Goal: Task Accomplishment & Management: Manage account settings

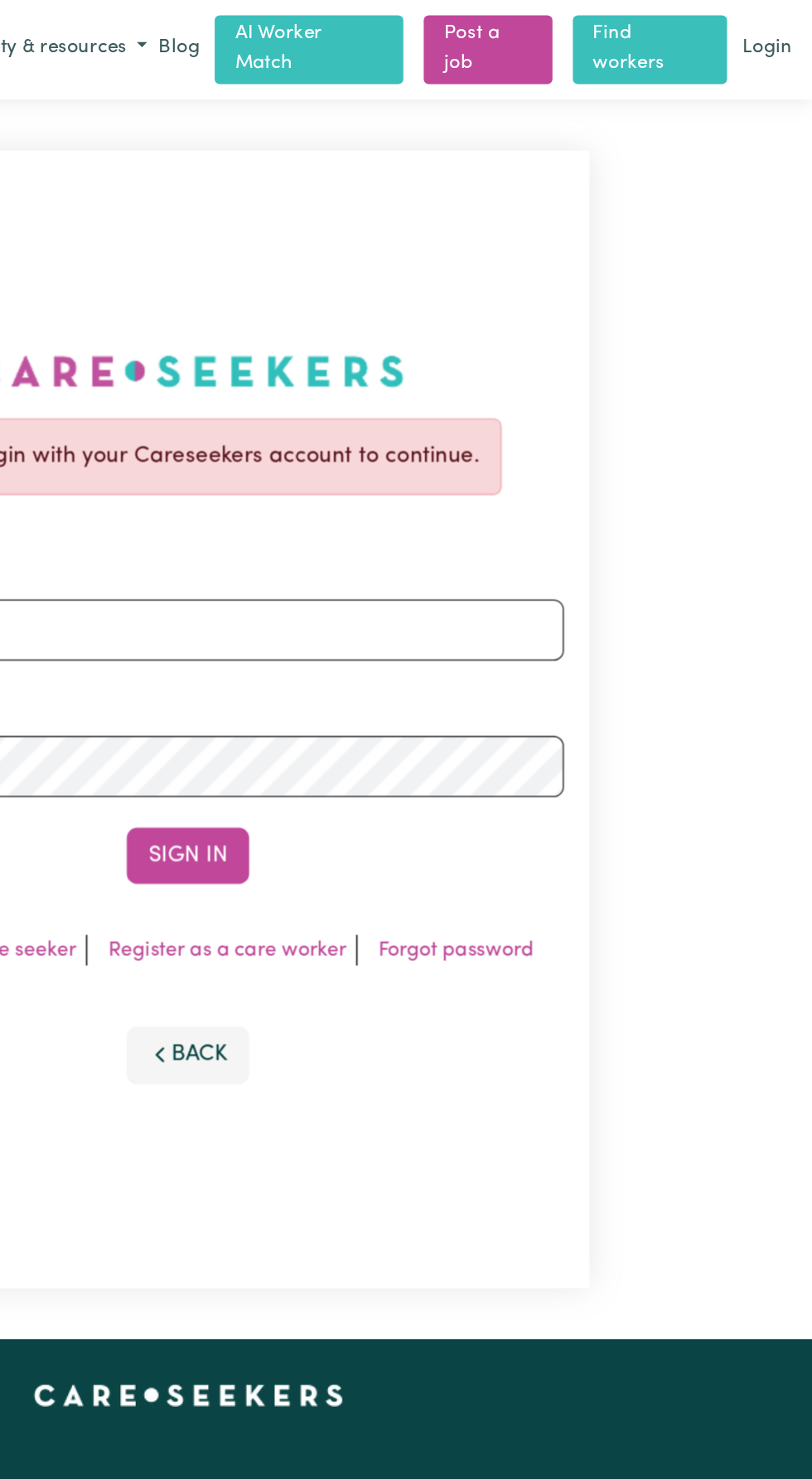
click at [717, 29] on link "Find workers" at bounding box center [707, 32] width 100 height 44
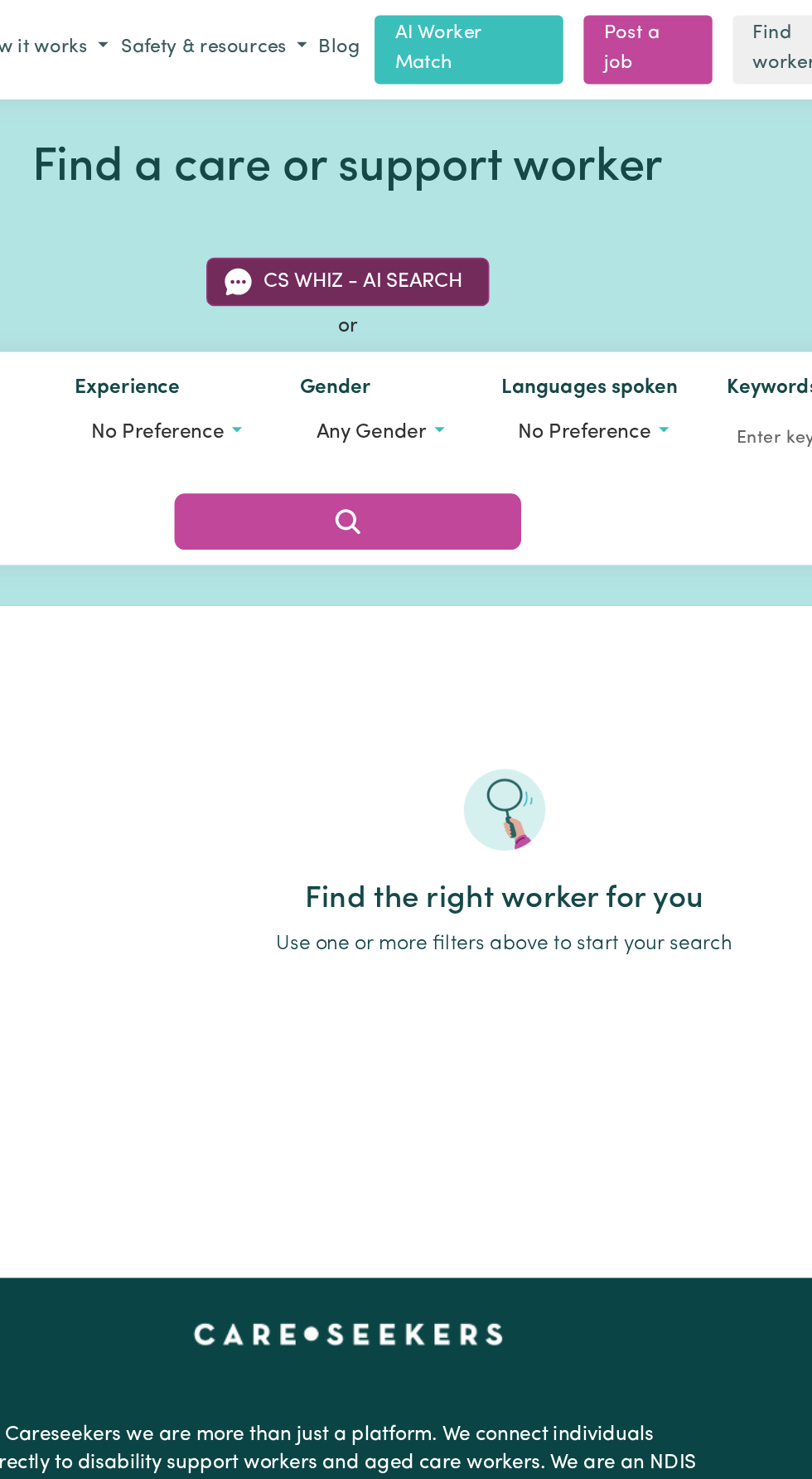
click at [382, 180] on button "CS Whiz - AI Search" at bounding box center [406, 183] width 184 height 32
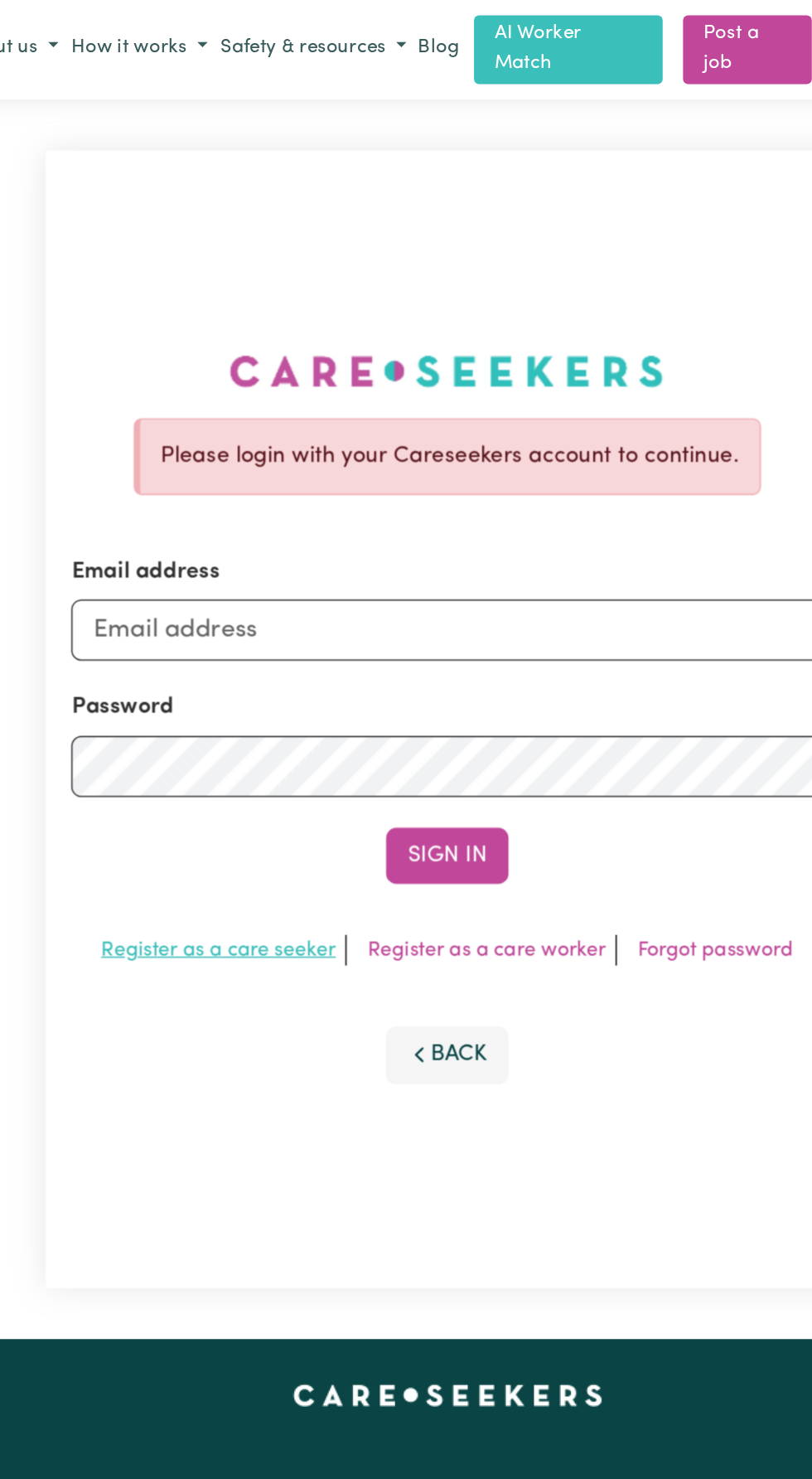
click at [270, 624] on link "Register as a care seeker" at bounding box center [257, 616] width 153 height 13
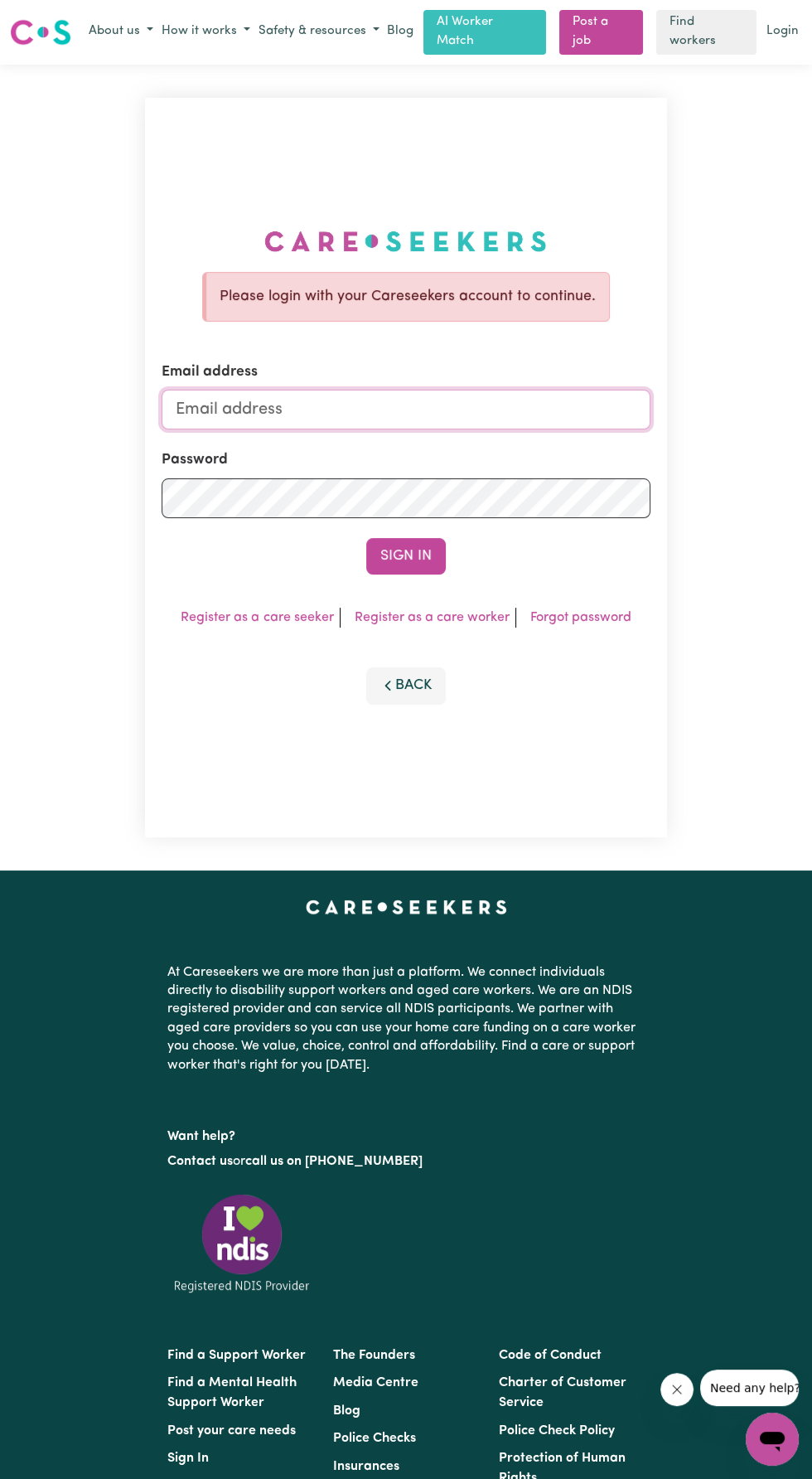
click at [234, 429] on input "Email address" at bounding box center [406, 410] width 488 height 39
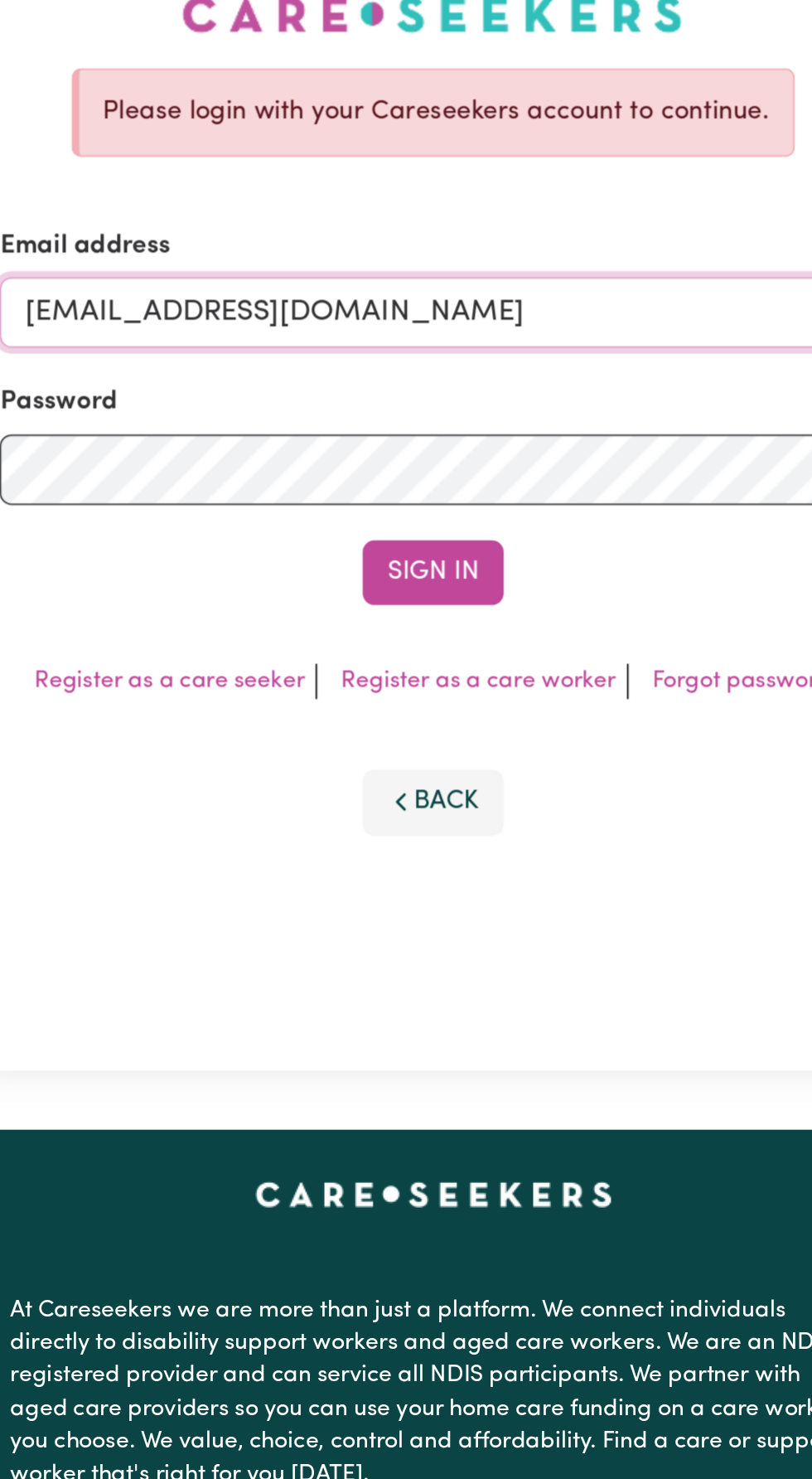
type input "[EMAIL_ADDRESS][DOMAIN_NAME]"
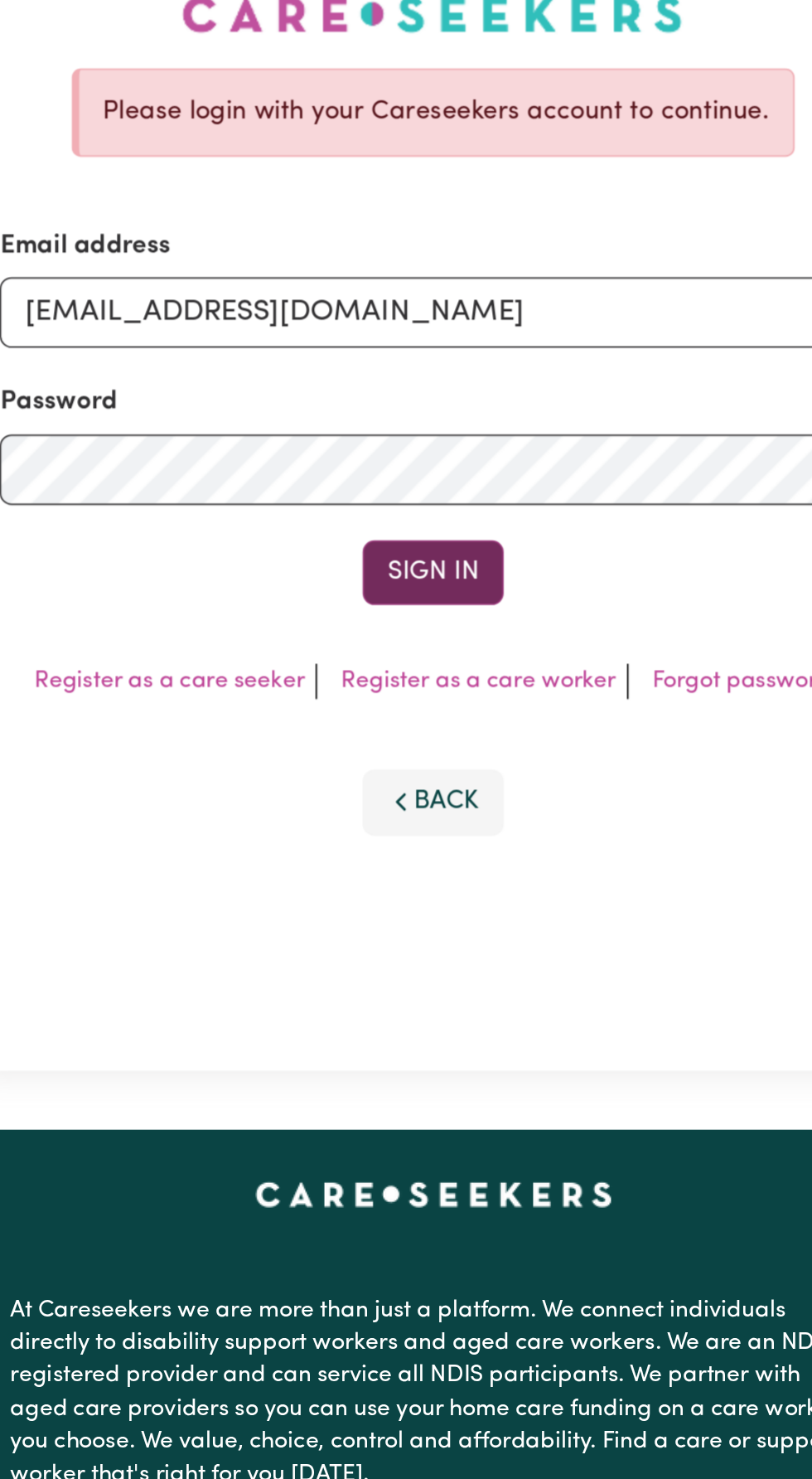
click at [406, 574] on button "Sign In" at bounding box center [406, 555] width 80 height 36
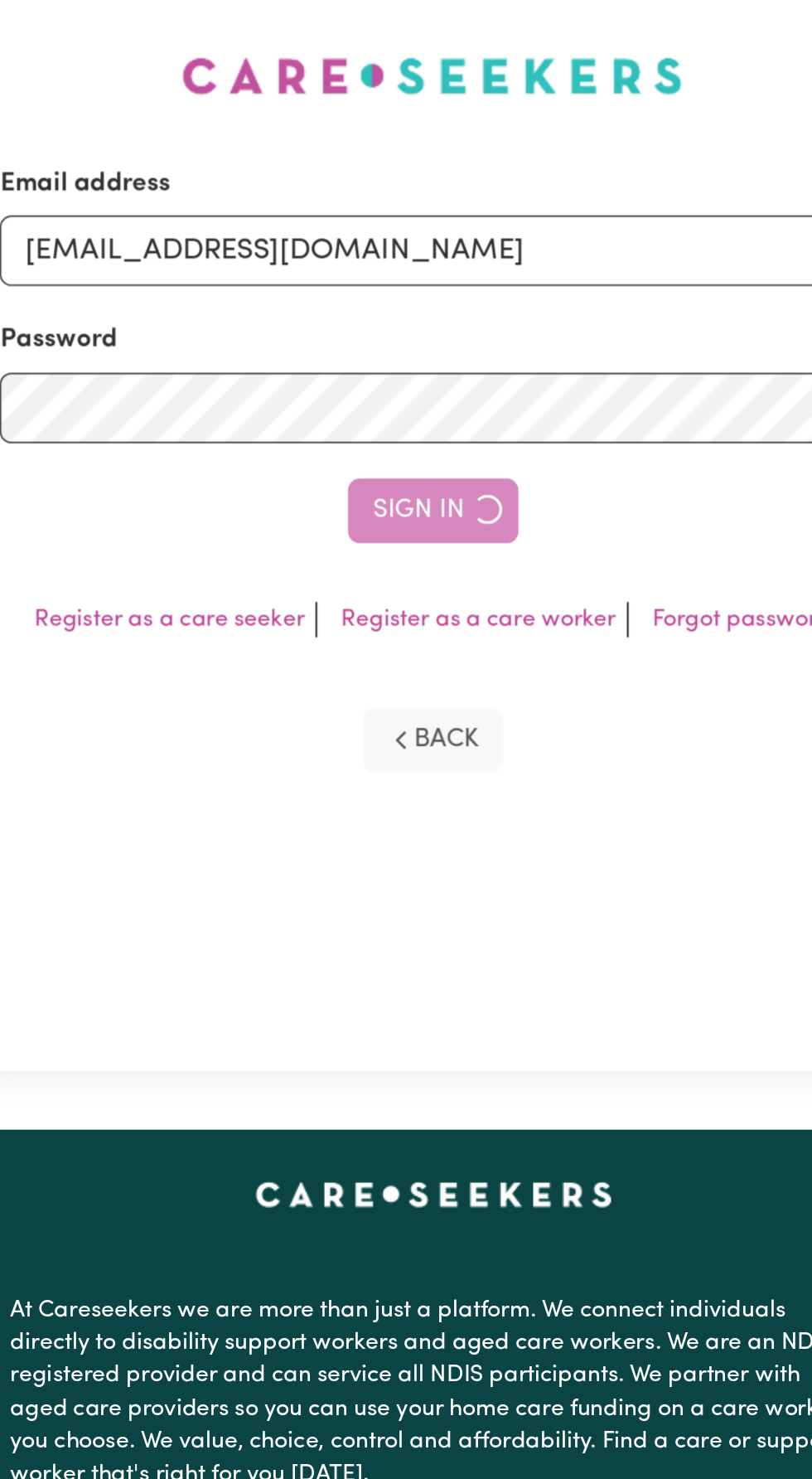
scroll to position [34, 0]
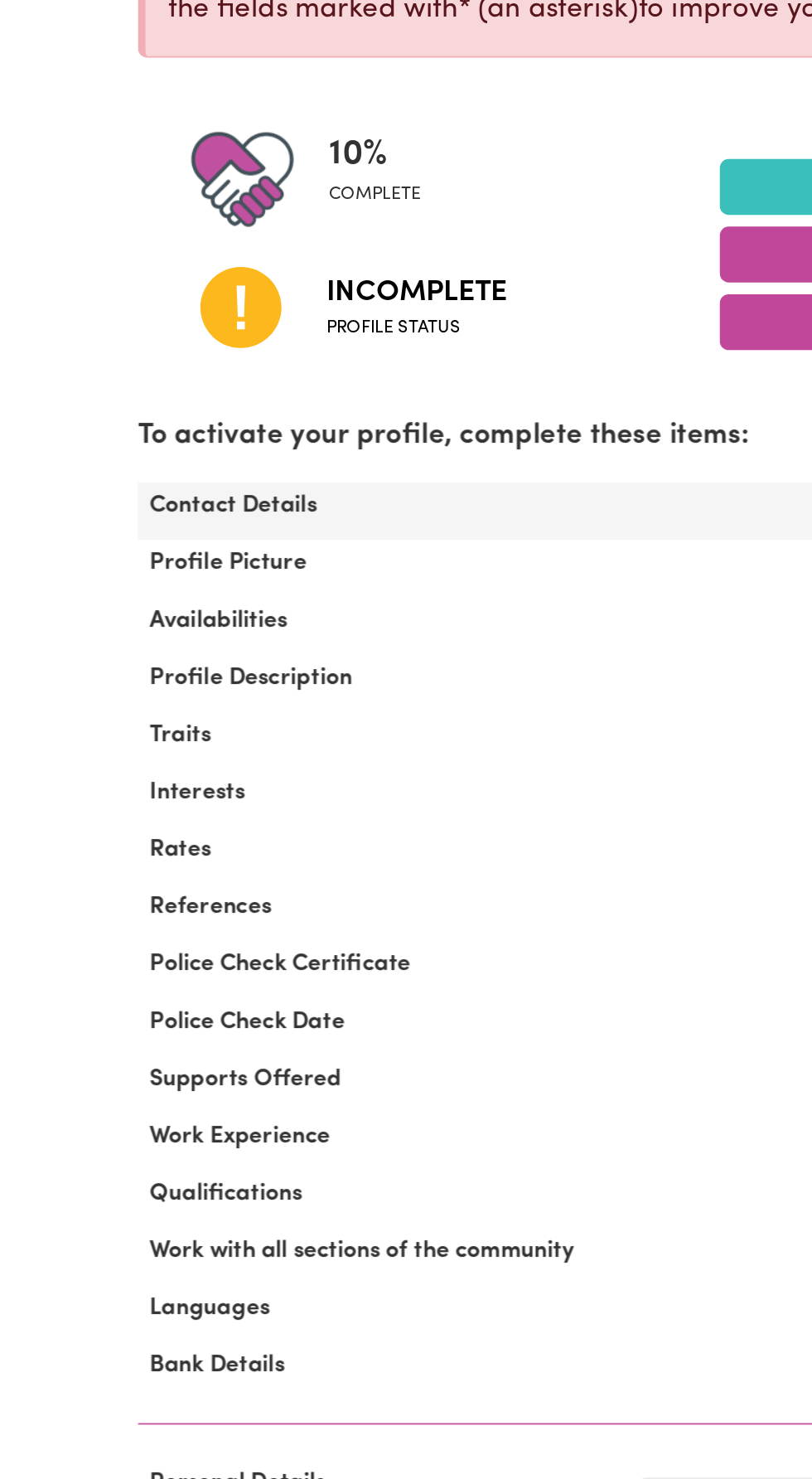
click at [135, 626] on div "Contact Details" at bounding box center [209, 623] width 281 height 26
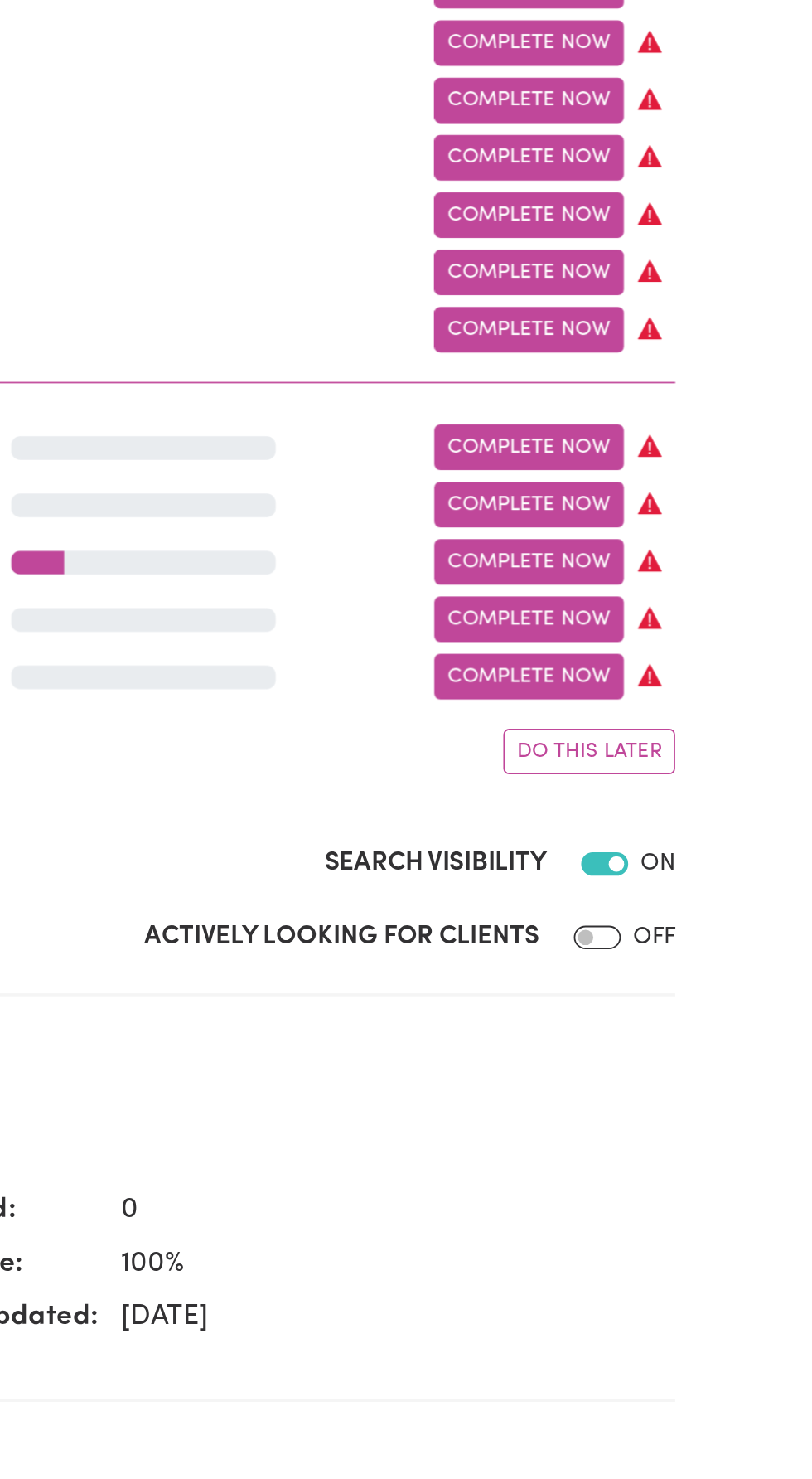
scroll to position [905, 0]
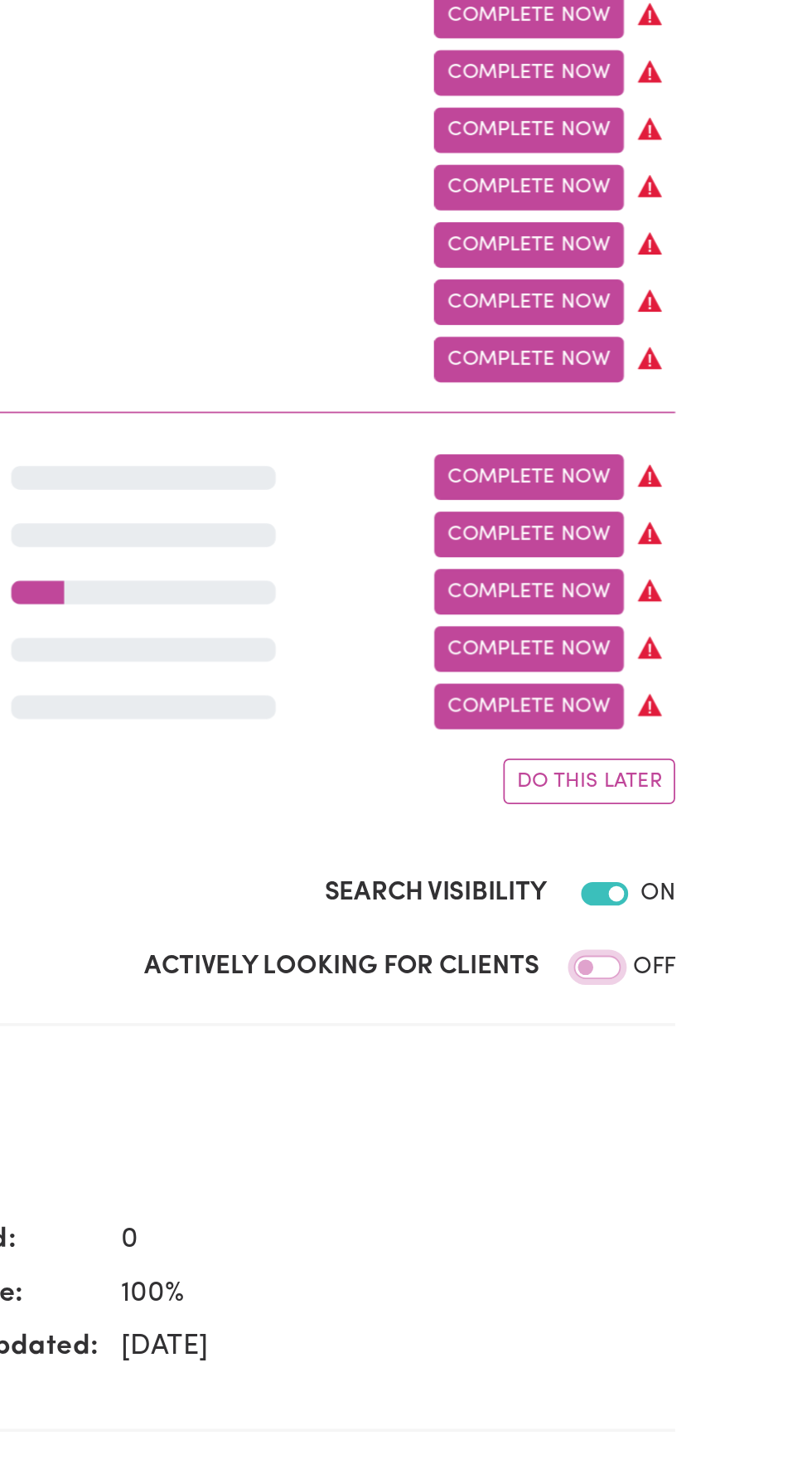
click at [694, 540] on input "Actively Looking for Clients" at bounding box center [690, 545] width 27 height 13
checkbox input "true"
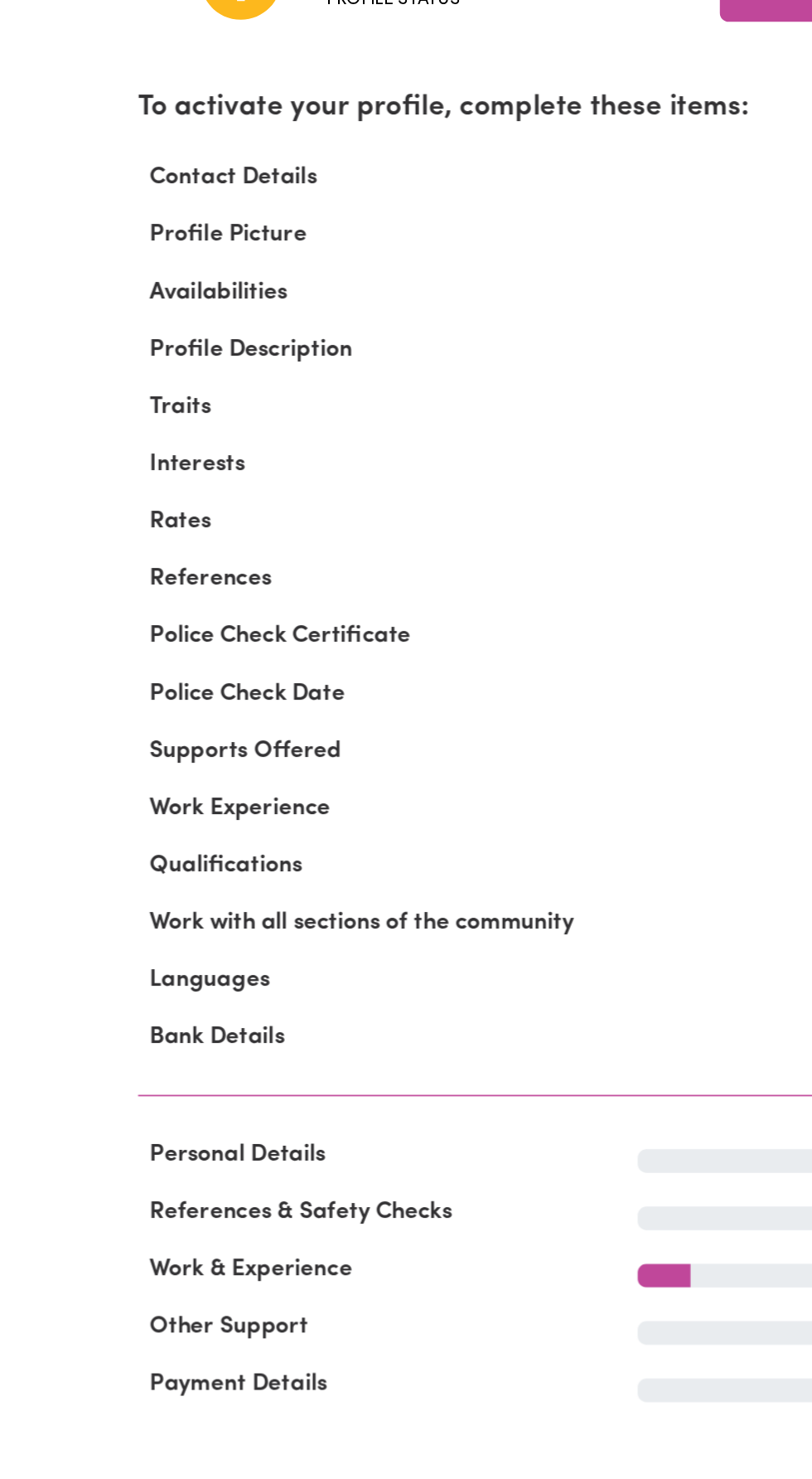
scroll to position [0, 0]
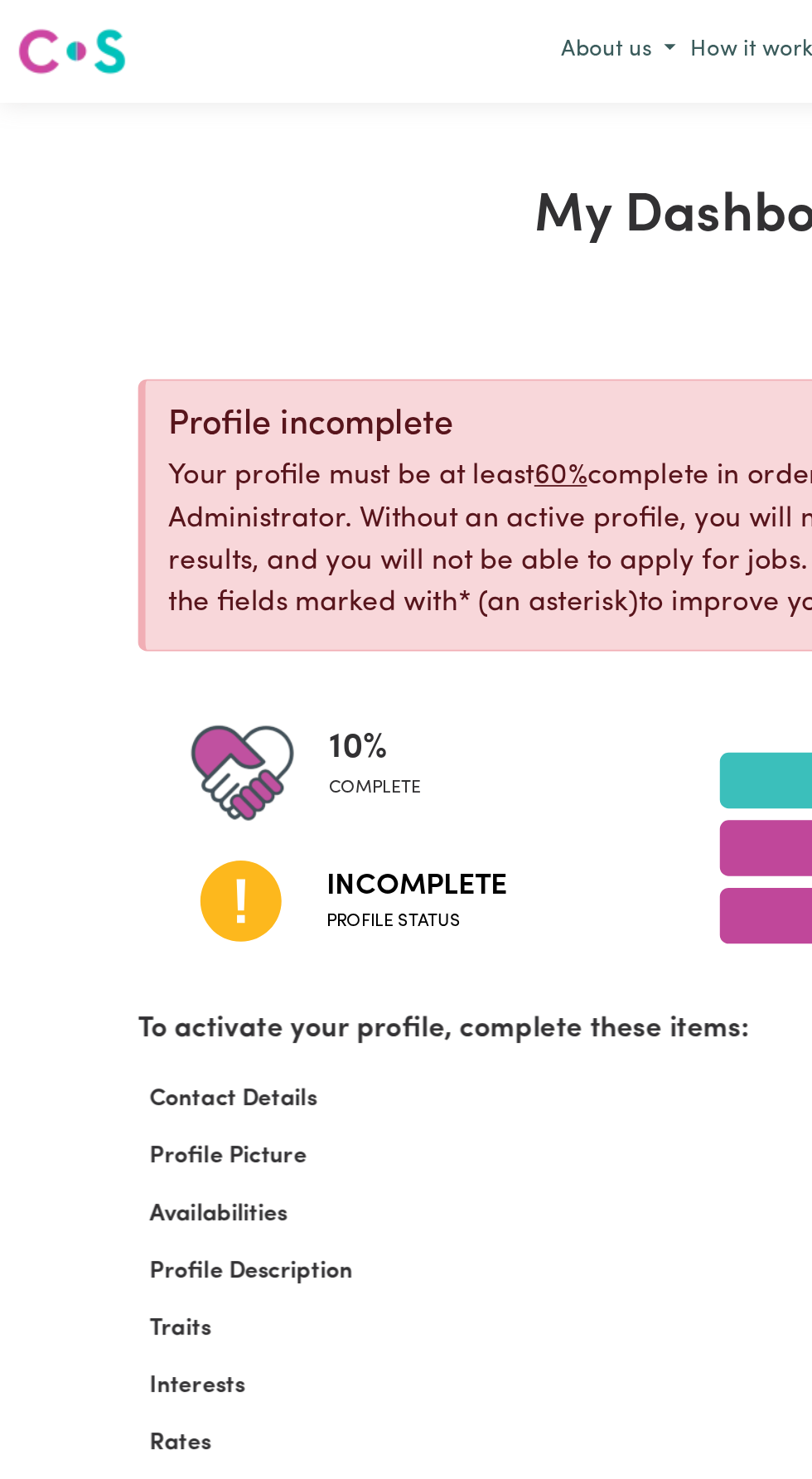
click at [179, 469] on div at bounding box center [145, 507] width 76 height 85
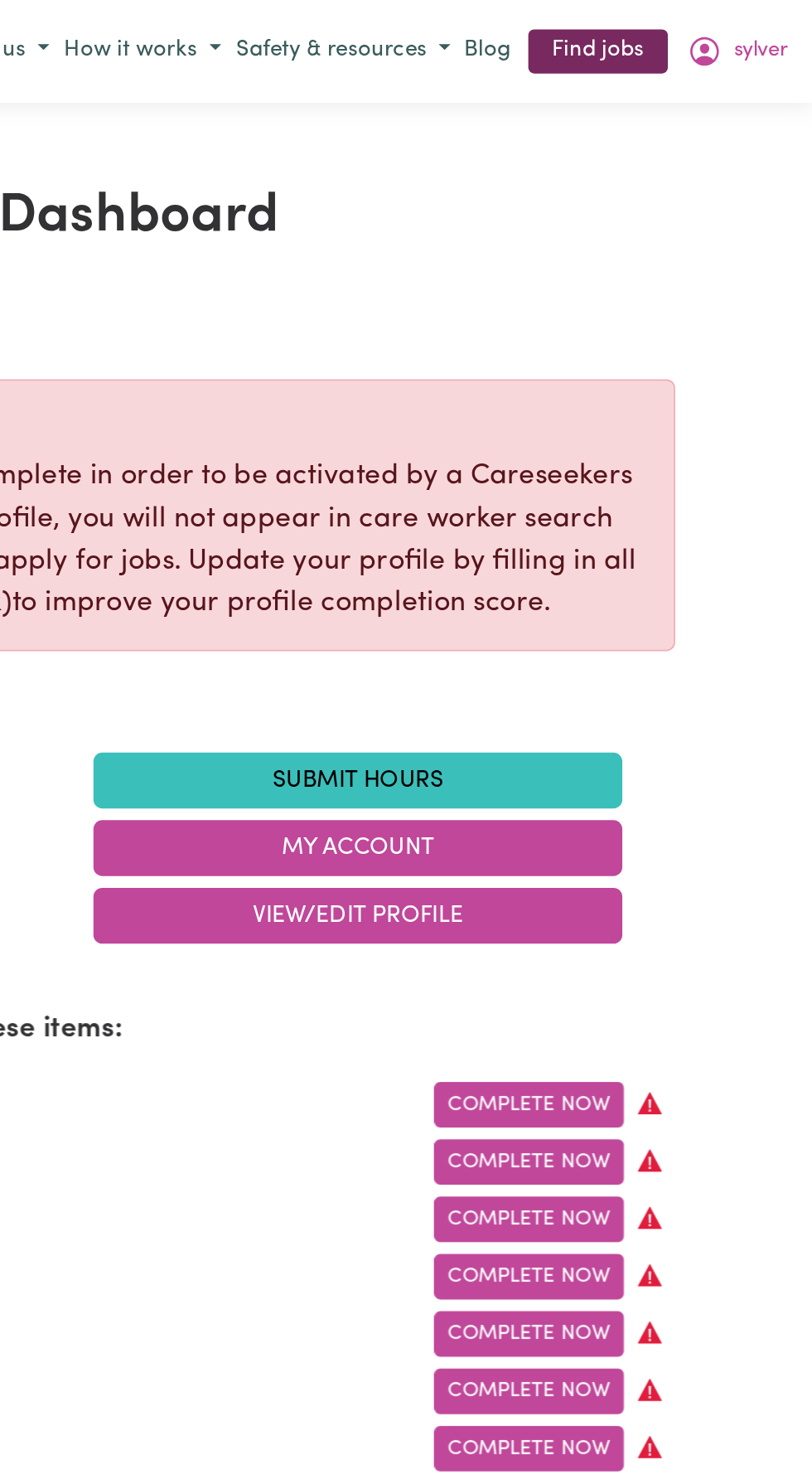
click at [708, 36] on link "Find jobs" at bounding box center [691, 30] width 79 height 26
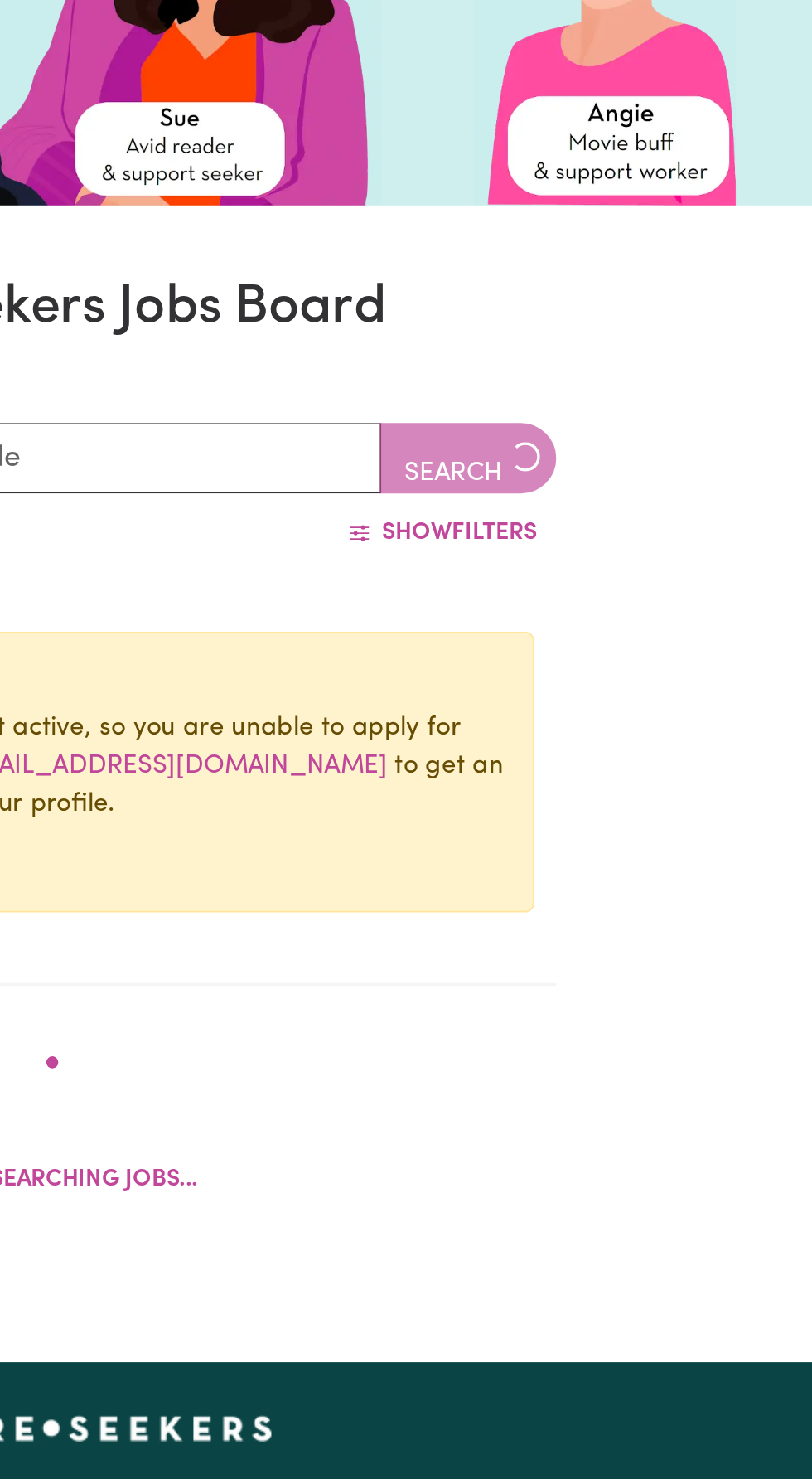
scroll to position [228, 0]
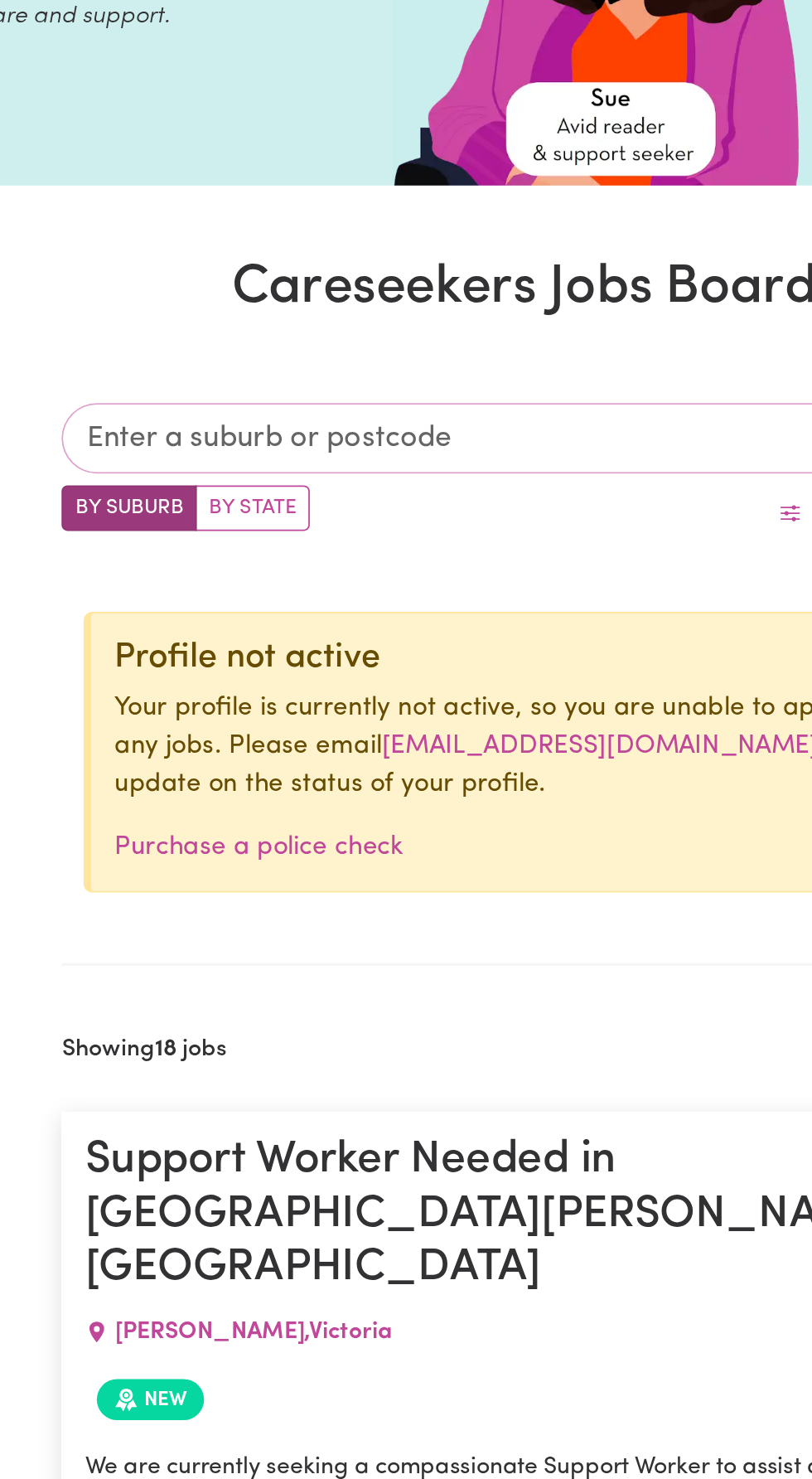
click at [231, 246] on input "text" at bounding box center [364, 247] width 439 height 39
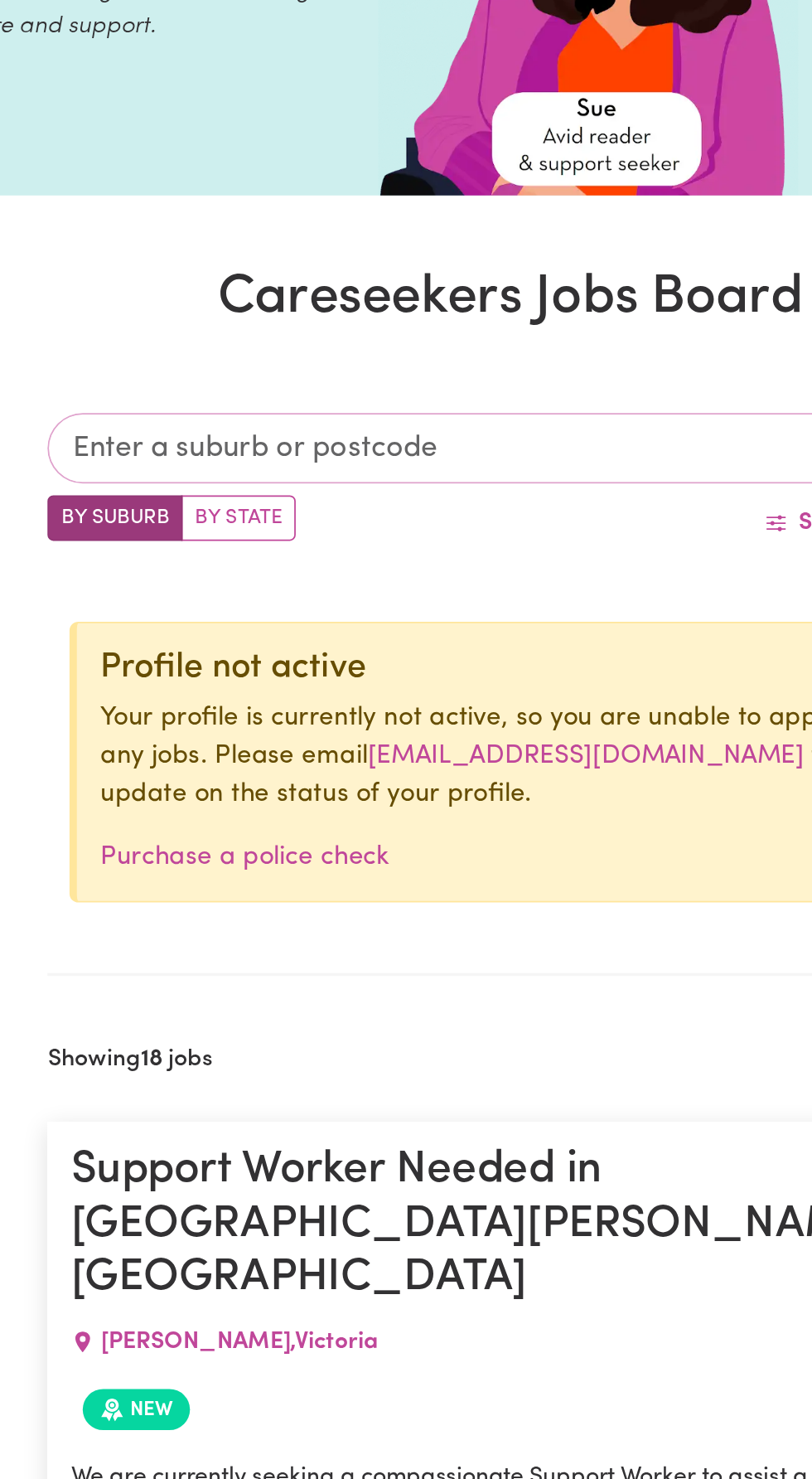
scroll to position [218, 0]
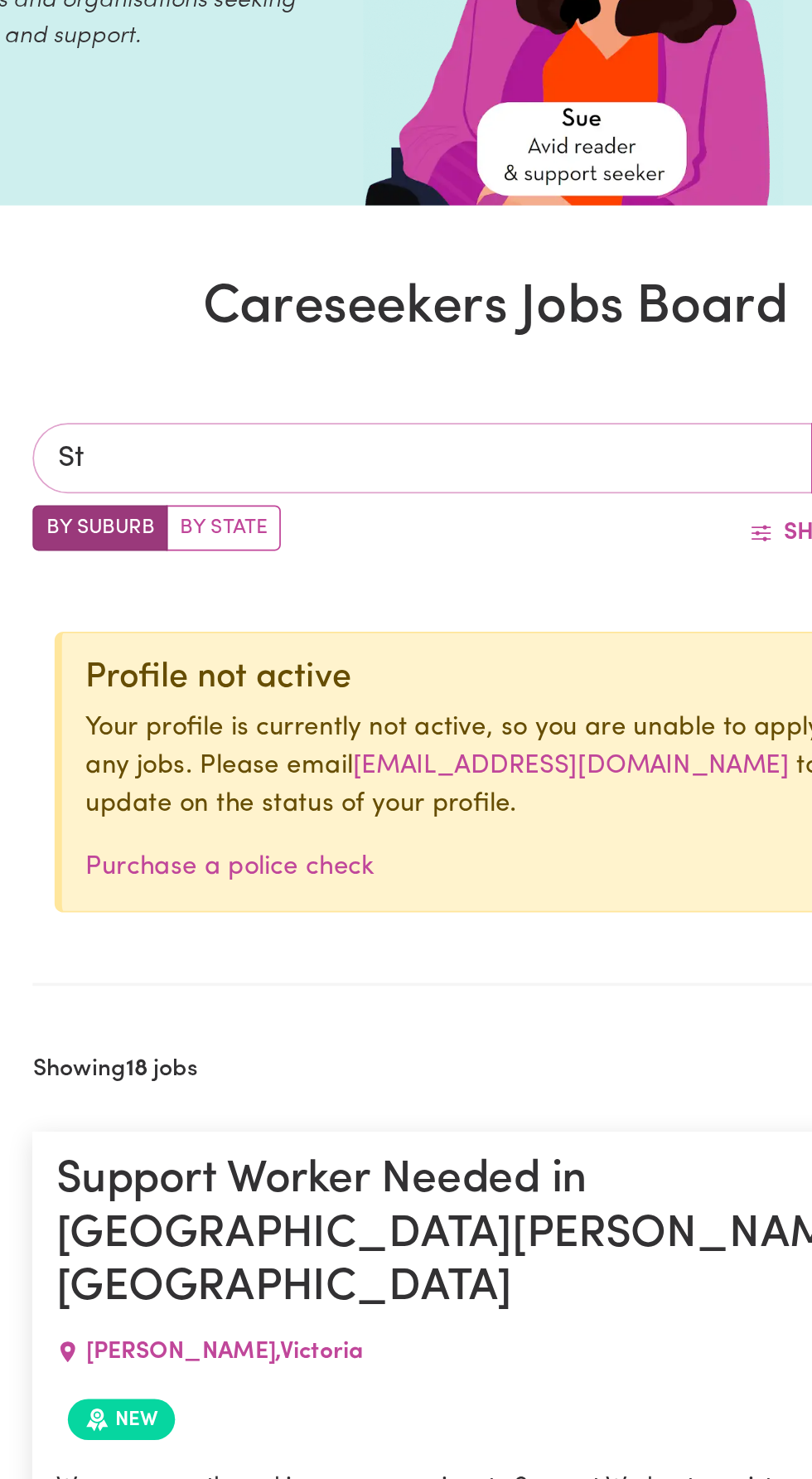
type input "St"
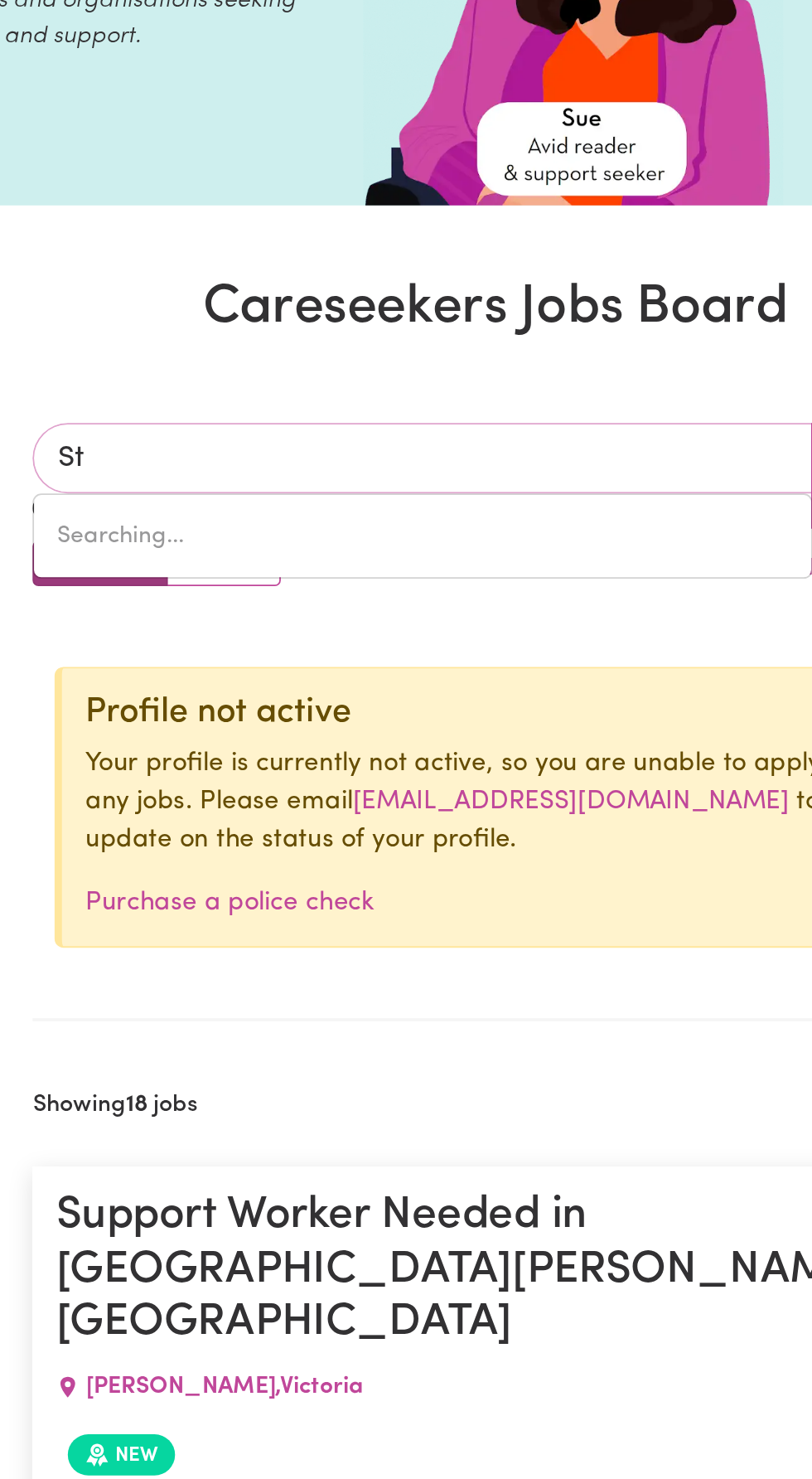
type input "[GEOGRAPHIC_DATA][PERSON_NAME]"
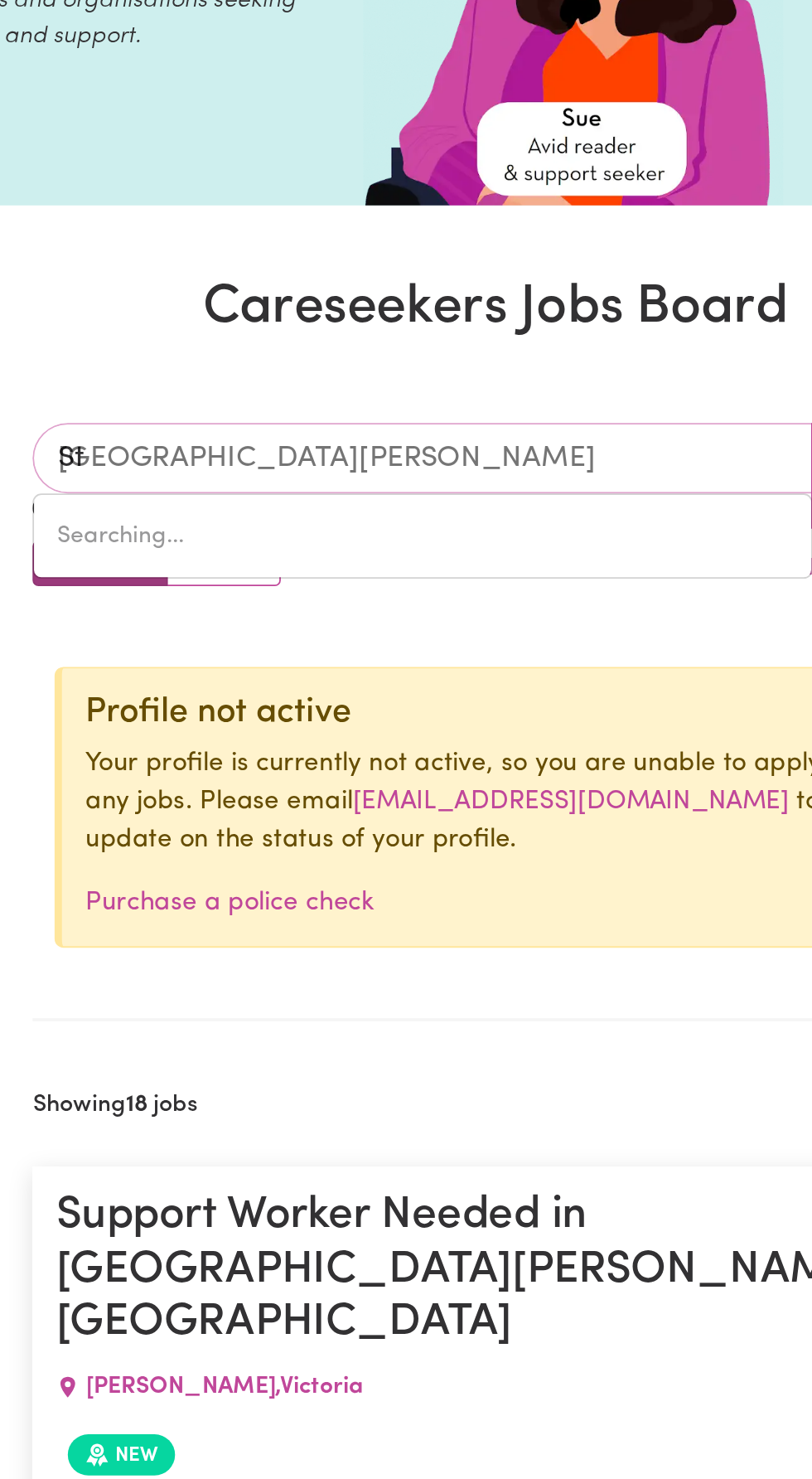
type input "St a"
type input "[GEOGRAPHIC_DATA][PERSON_NAME]"
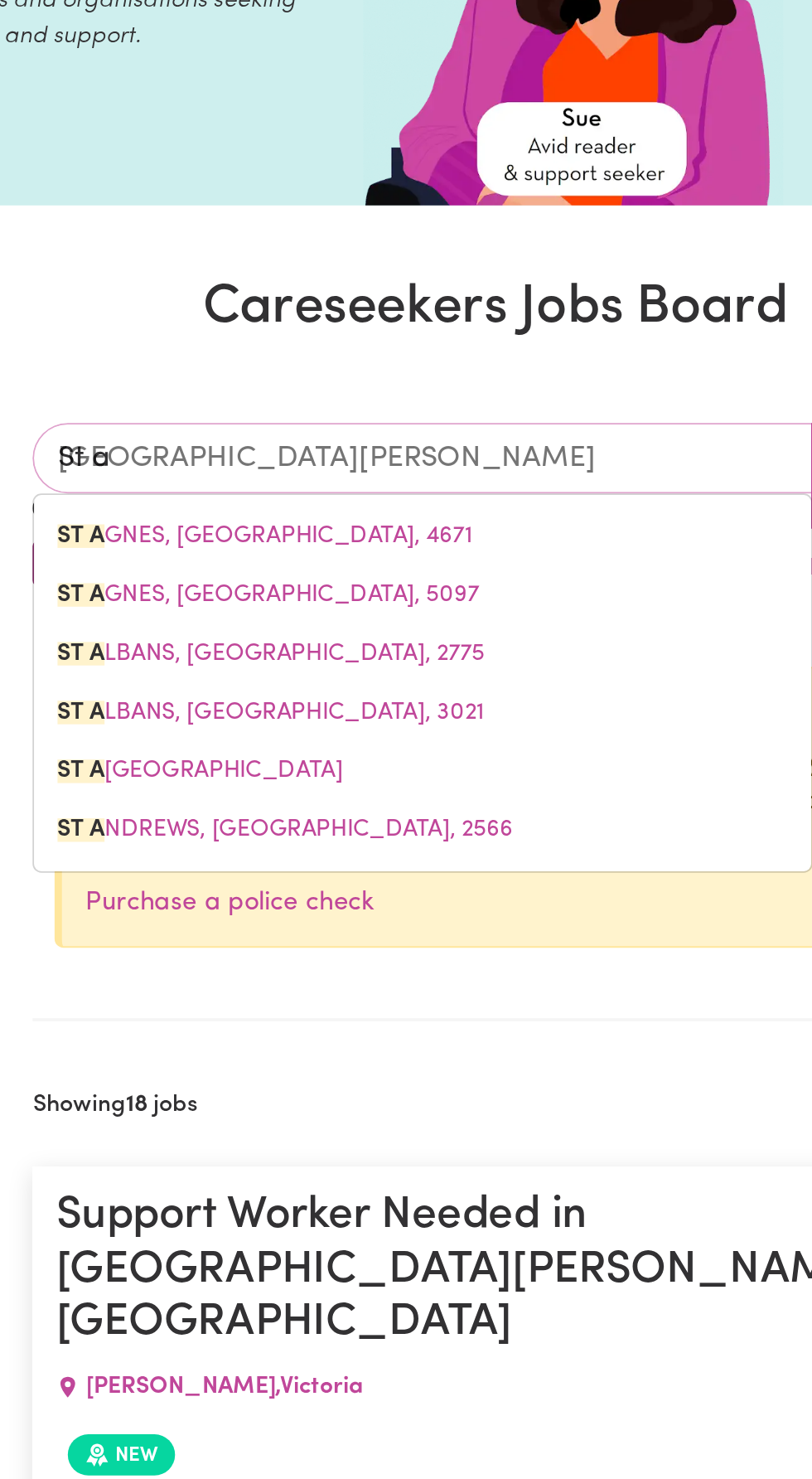
type input "St al"
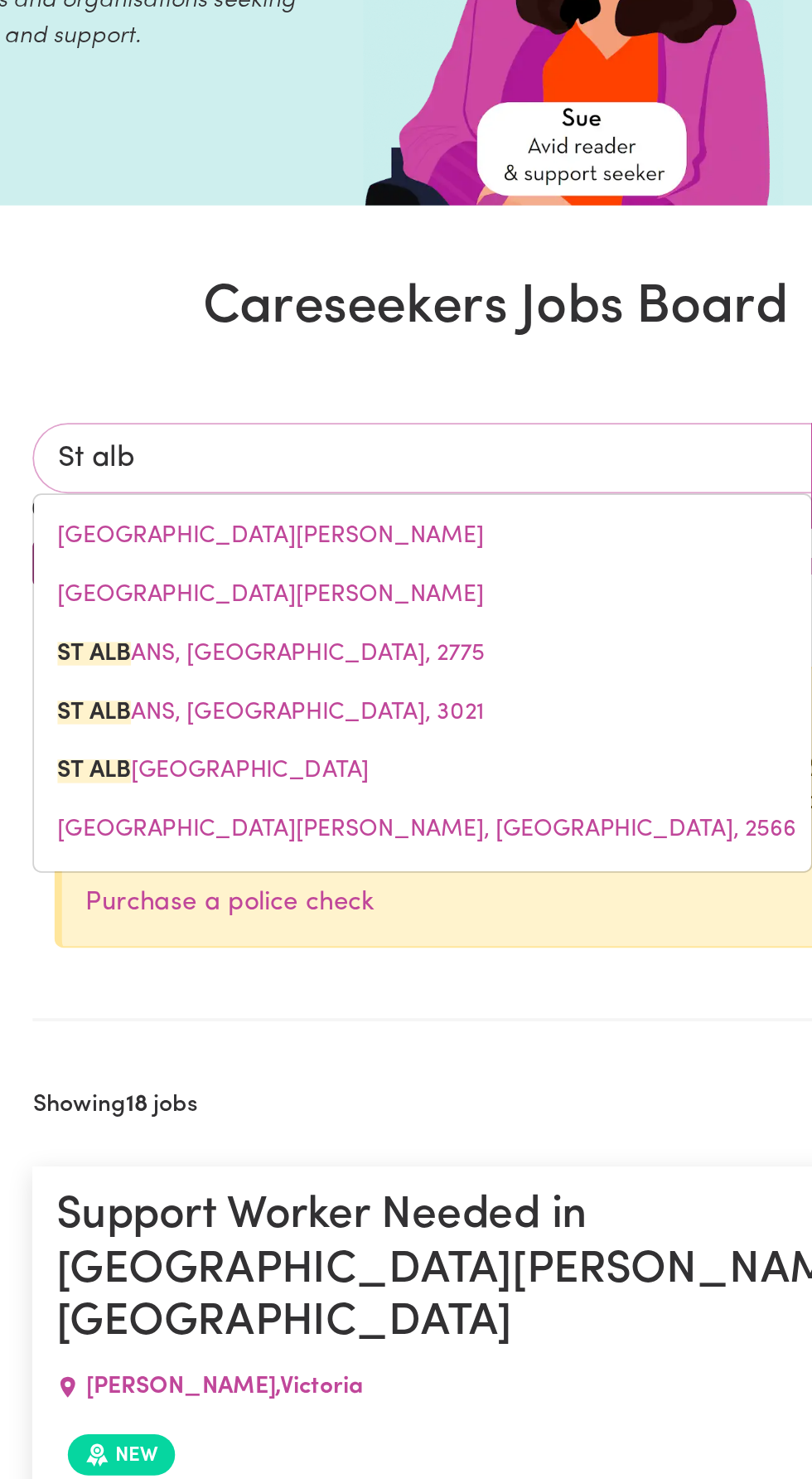
type input "St alba"
type input "[GEOGRAPHIC_DATA], [GEOGRAPHIC_DATA], 2775"
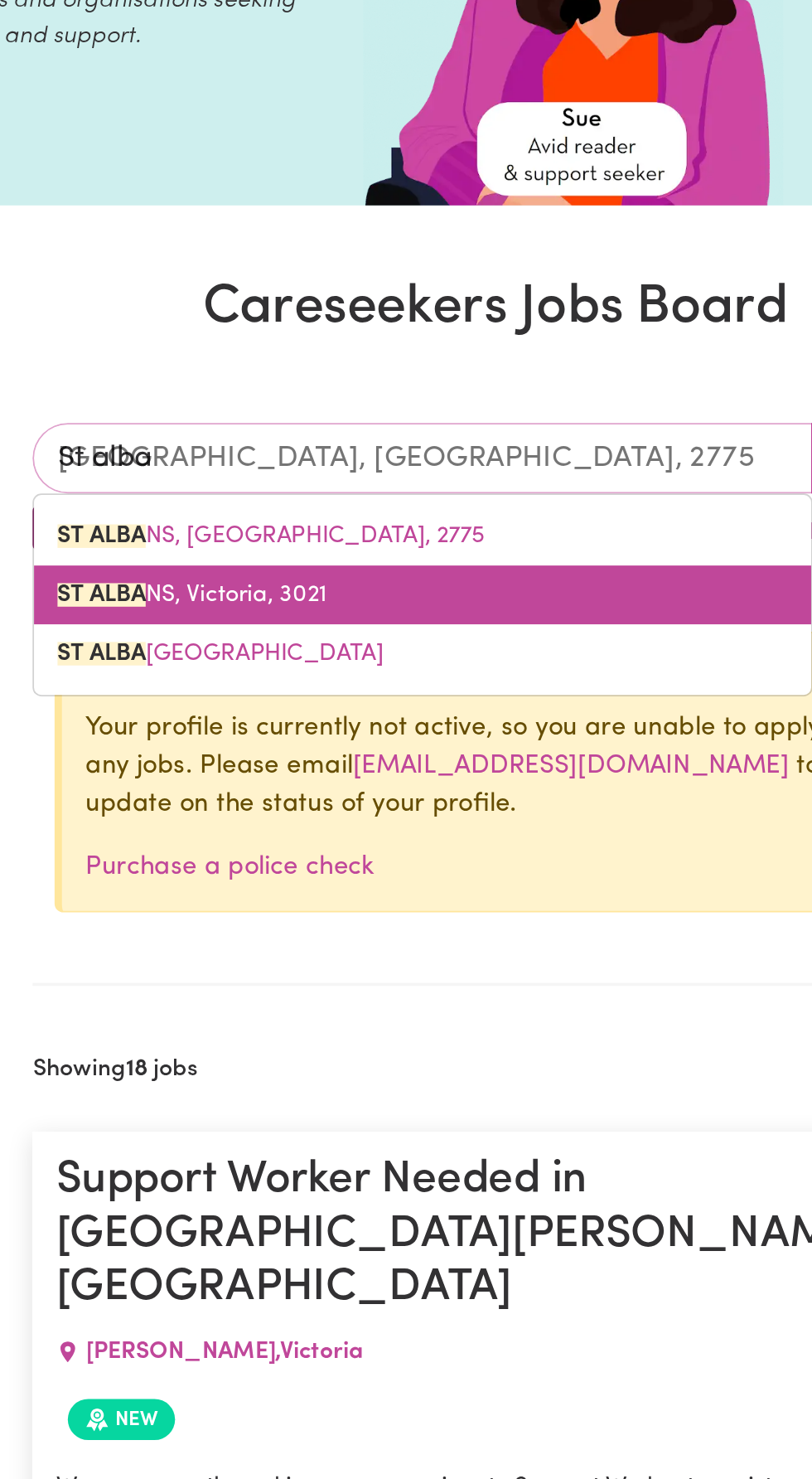
click at [235, 344] on link "[GEOGRAPHIC_DATA]" at bounding box center [364, 336] width 438 height 33
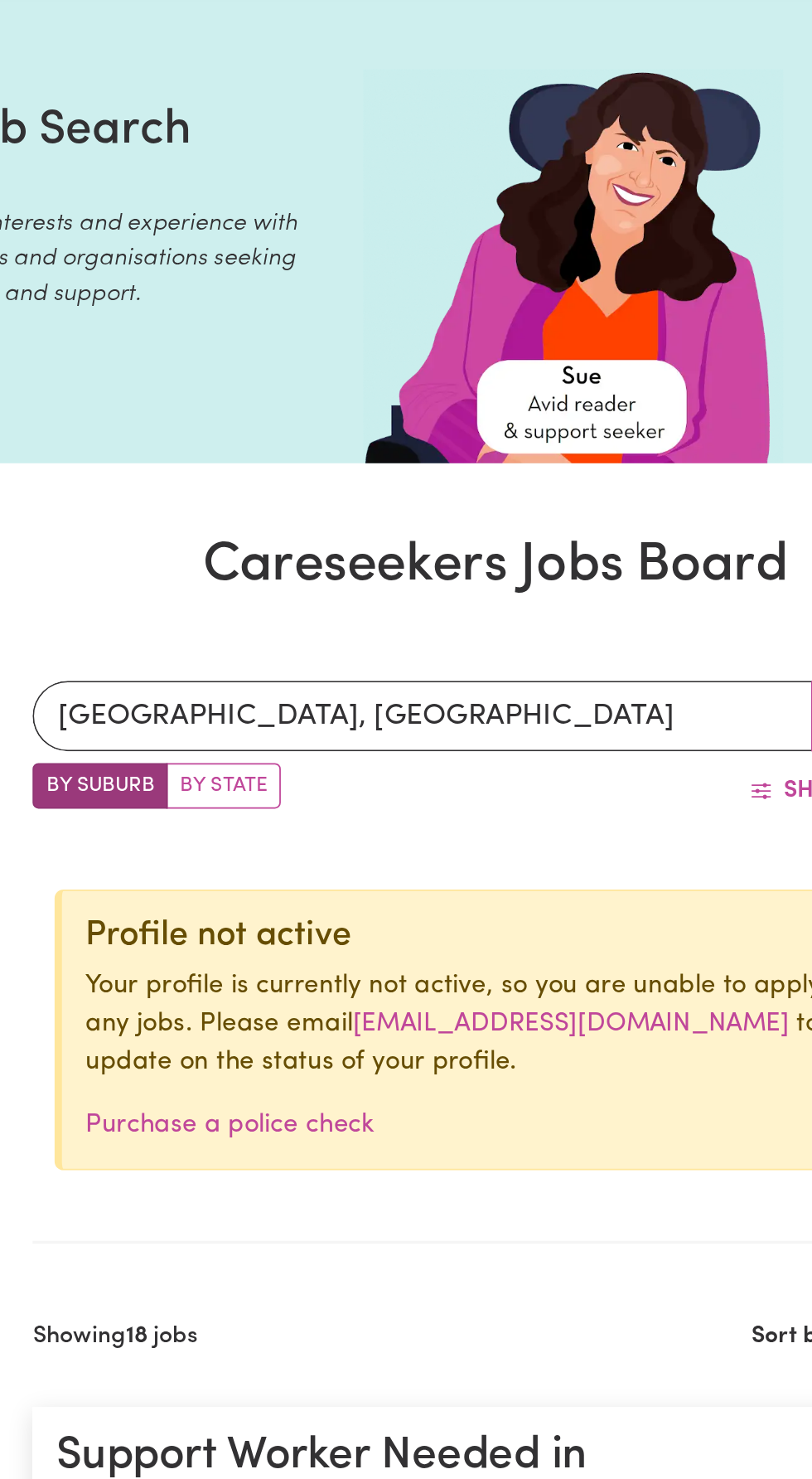
scroll to position [68, 0]
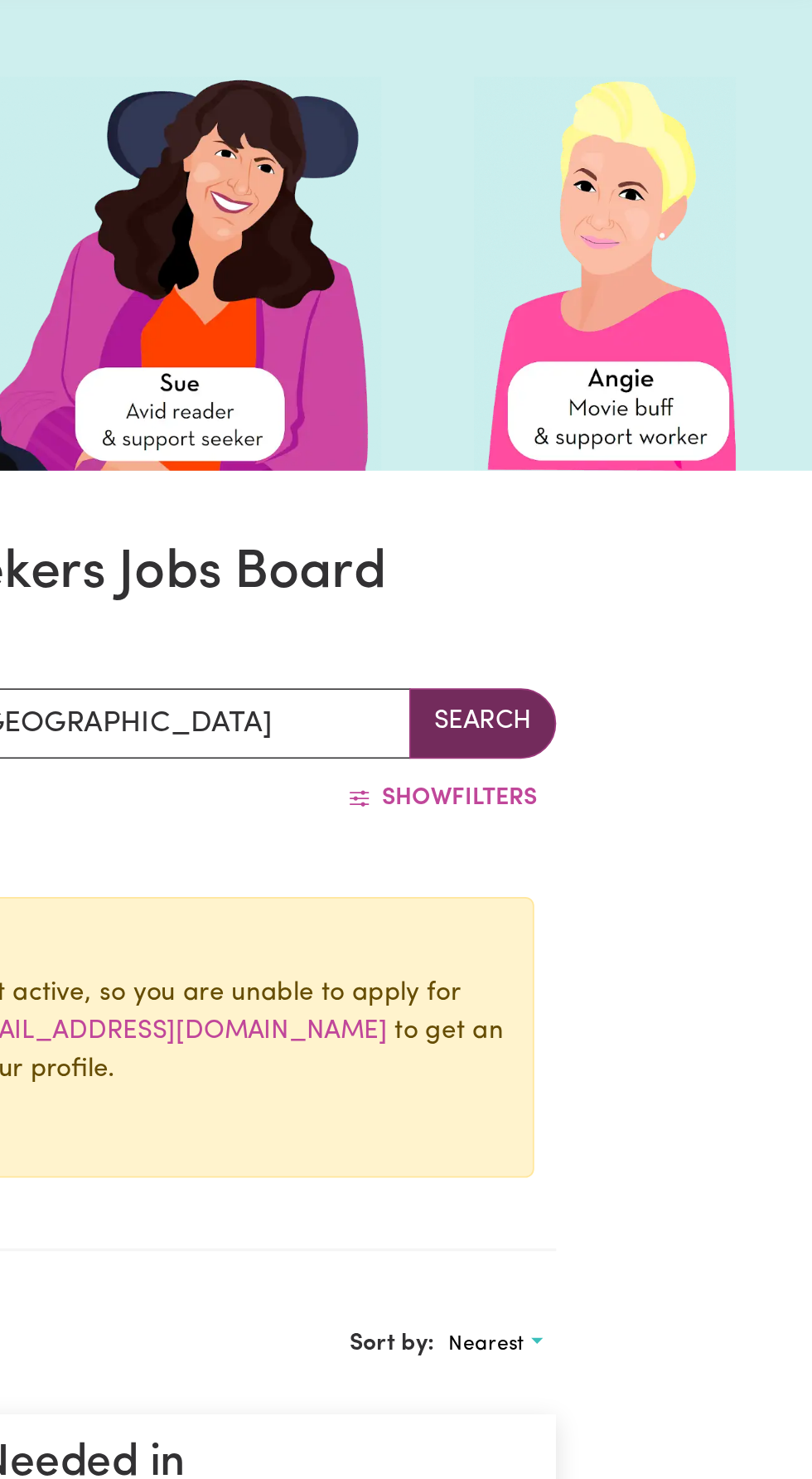
click at [620, 402] on button "Search" at bounding box center [625, 408] width 83 height 39
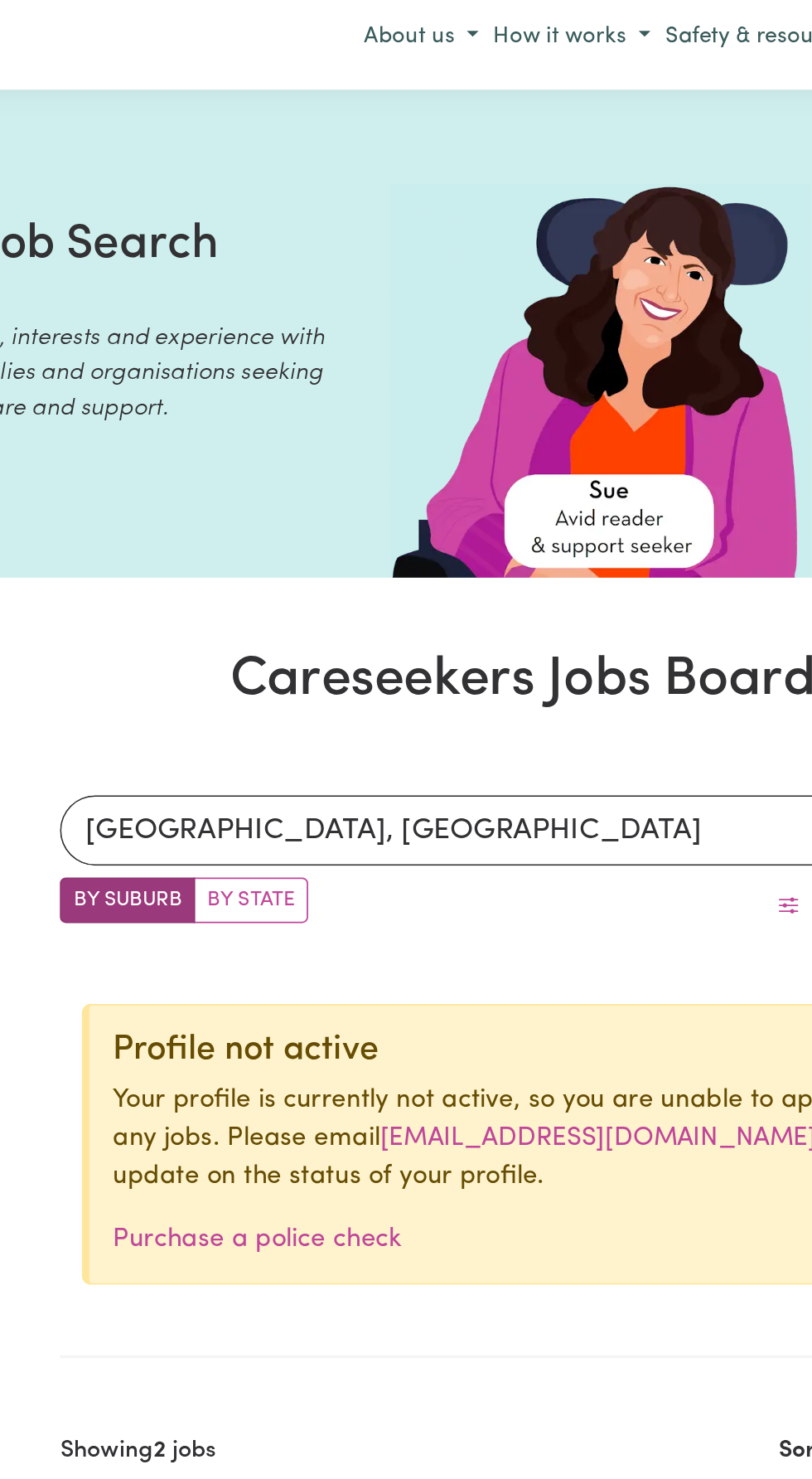
scroll to position [7, 0]
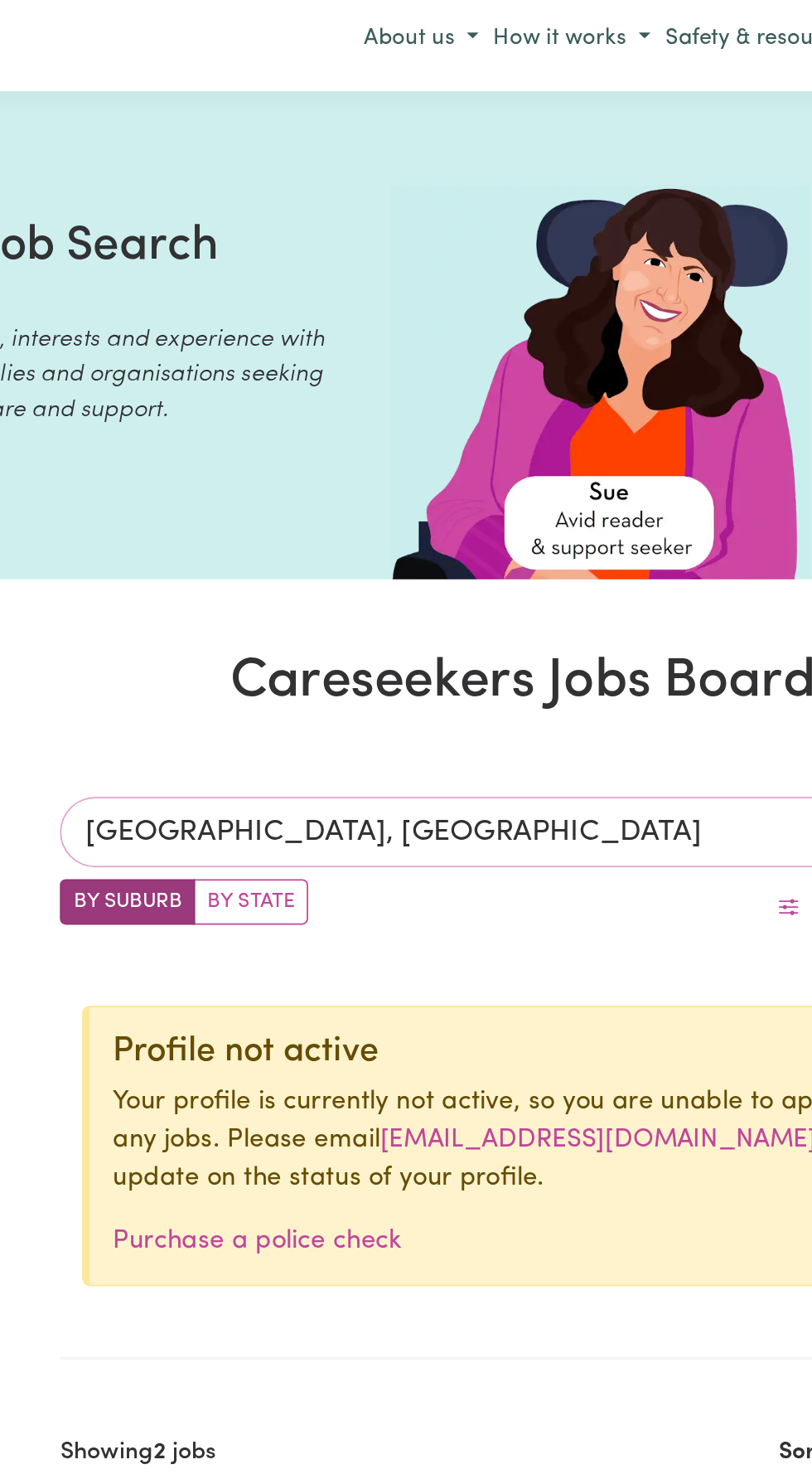
click at [344, 471] on input "[GEOGRAPHIC_DATA], [GEOGRAPHIC_DATA]" at bounding box center [364, 469] width 439 height 39
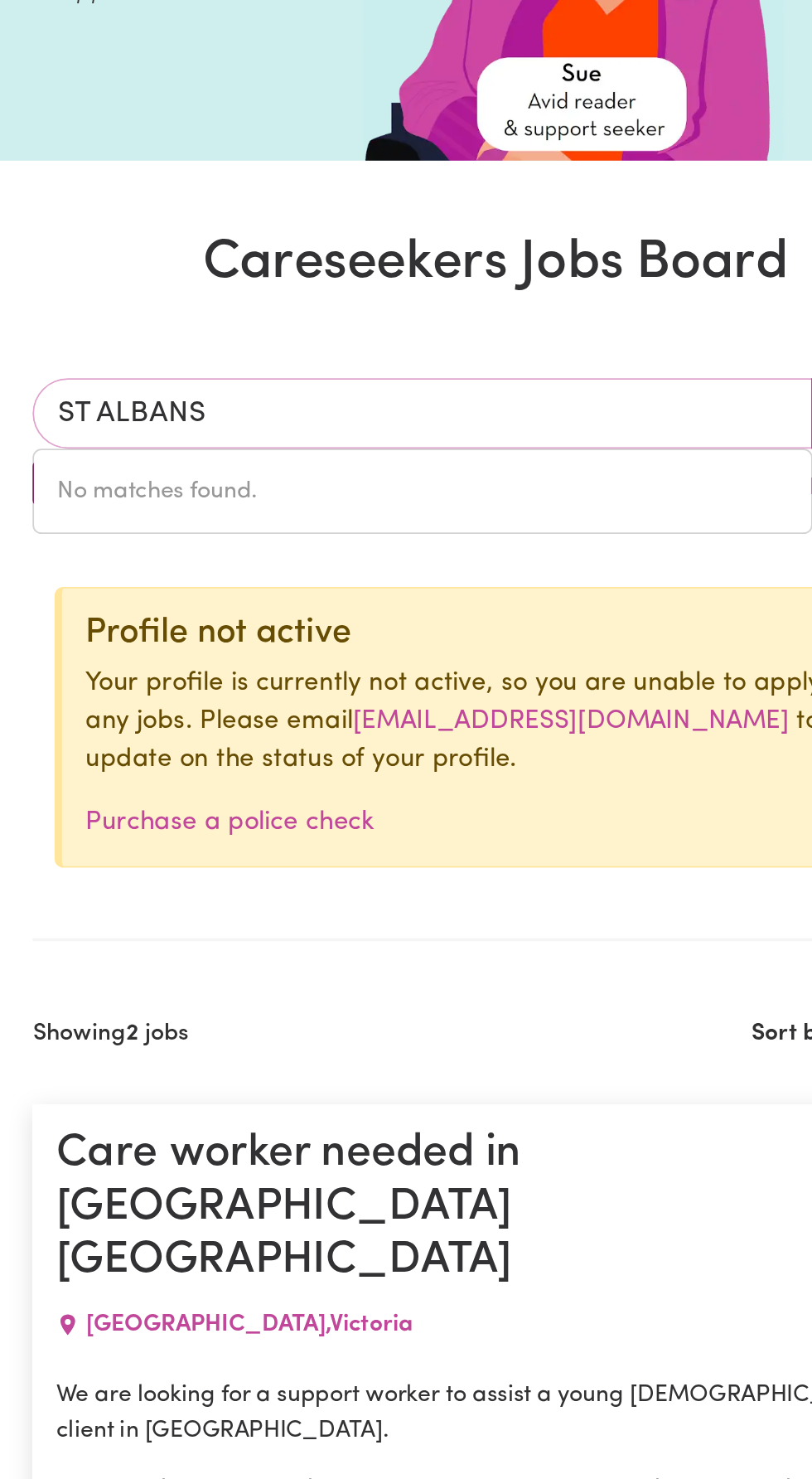
type input "ST"
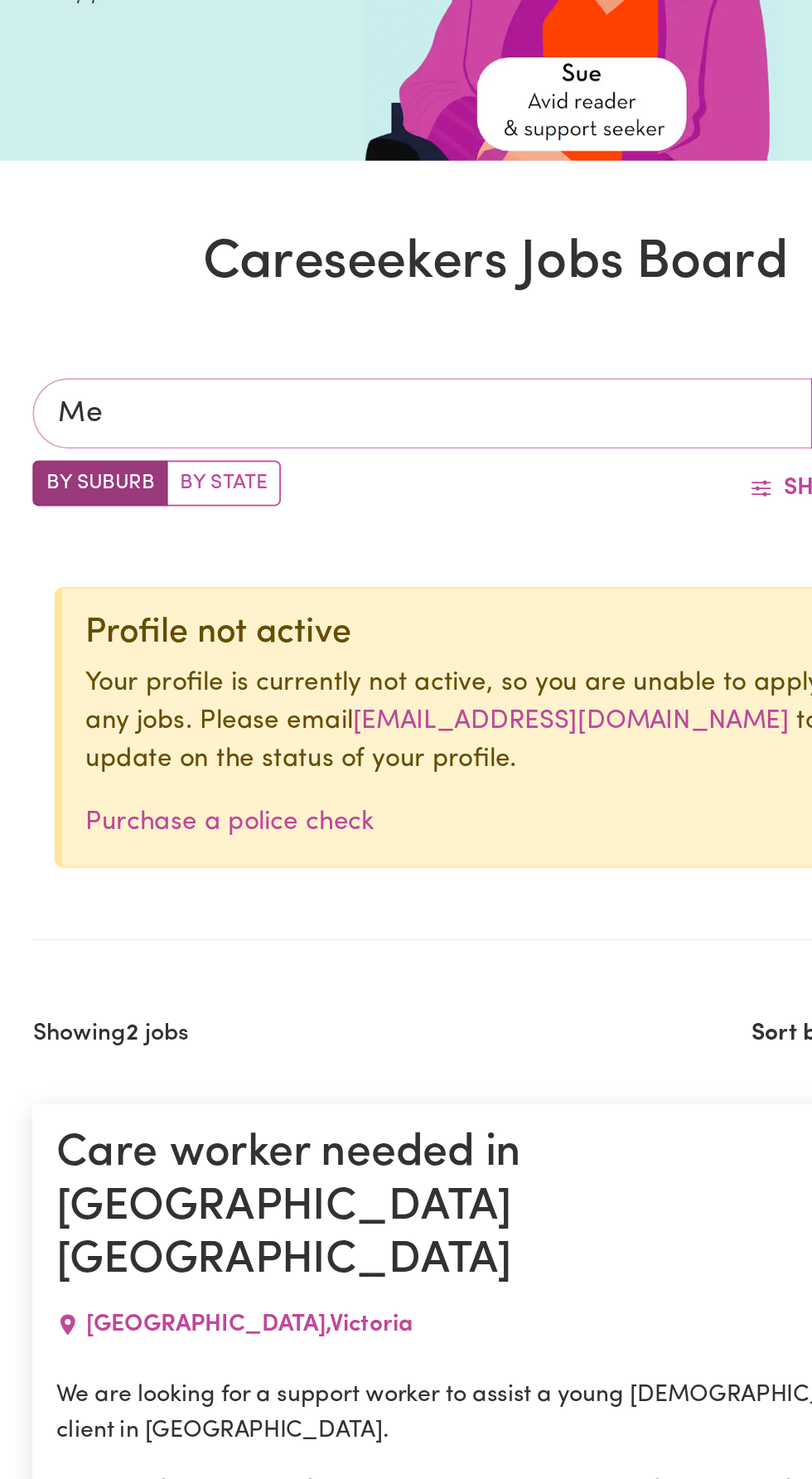
type input "[PERSON_NAME]"
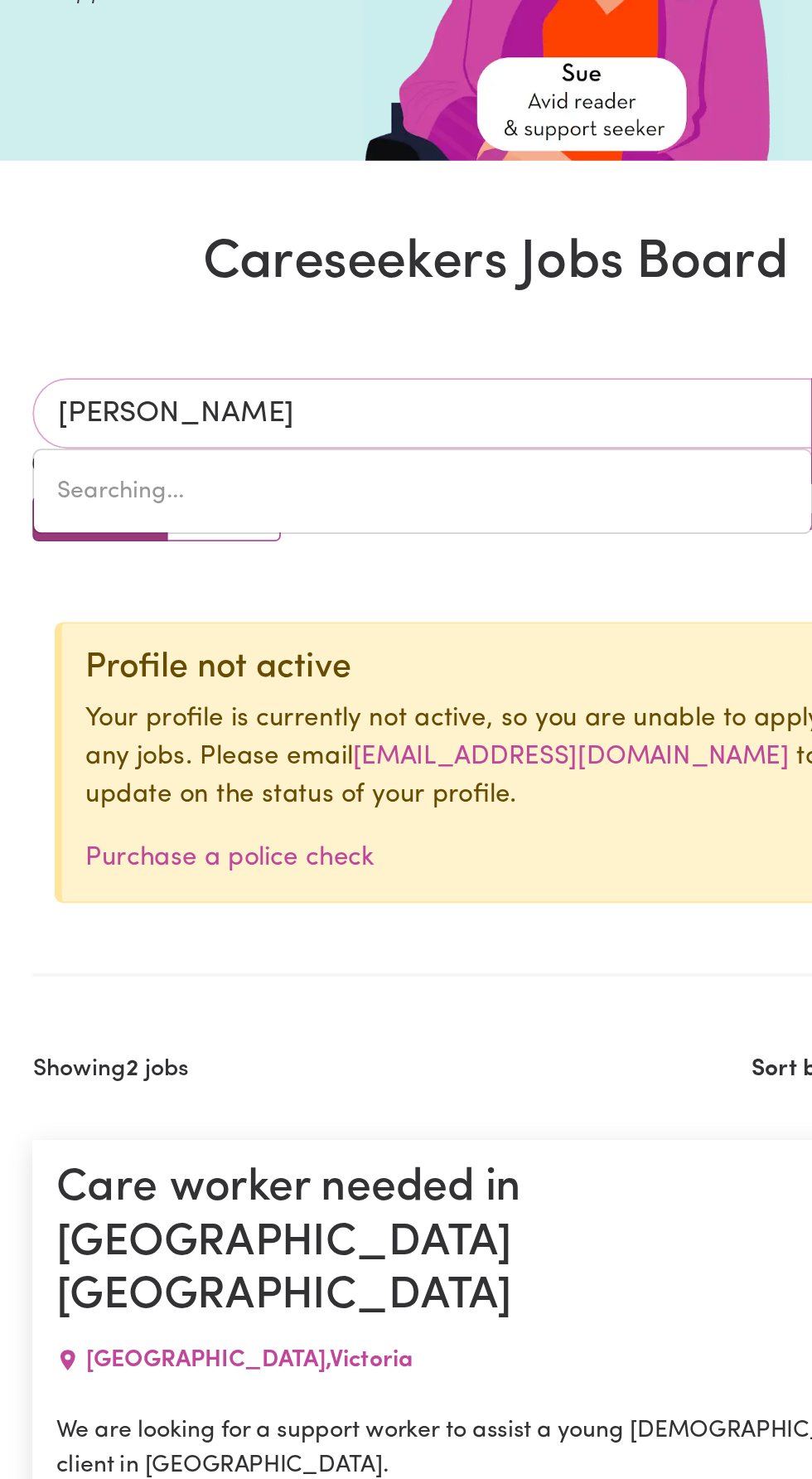
type input "MelALEUCA, [GEOGRAPHIC_DATA], 6079"
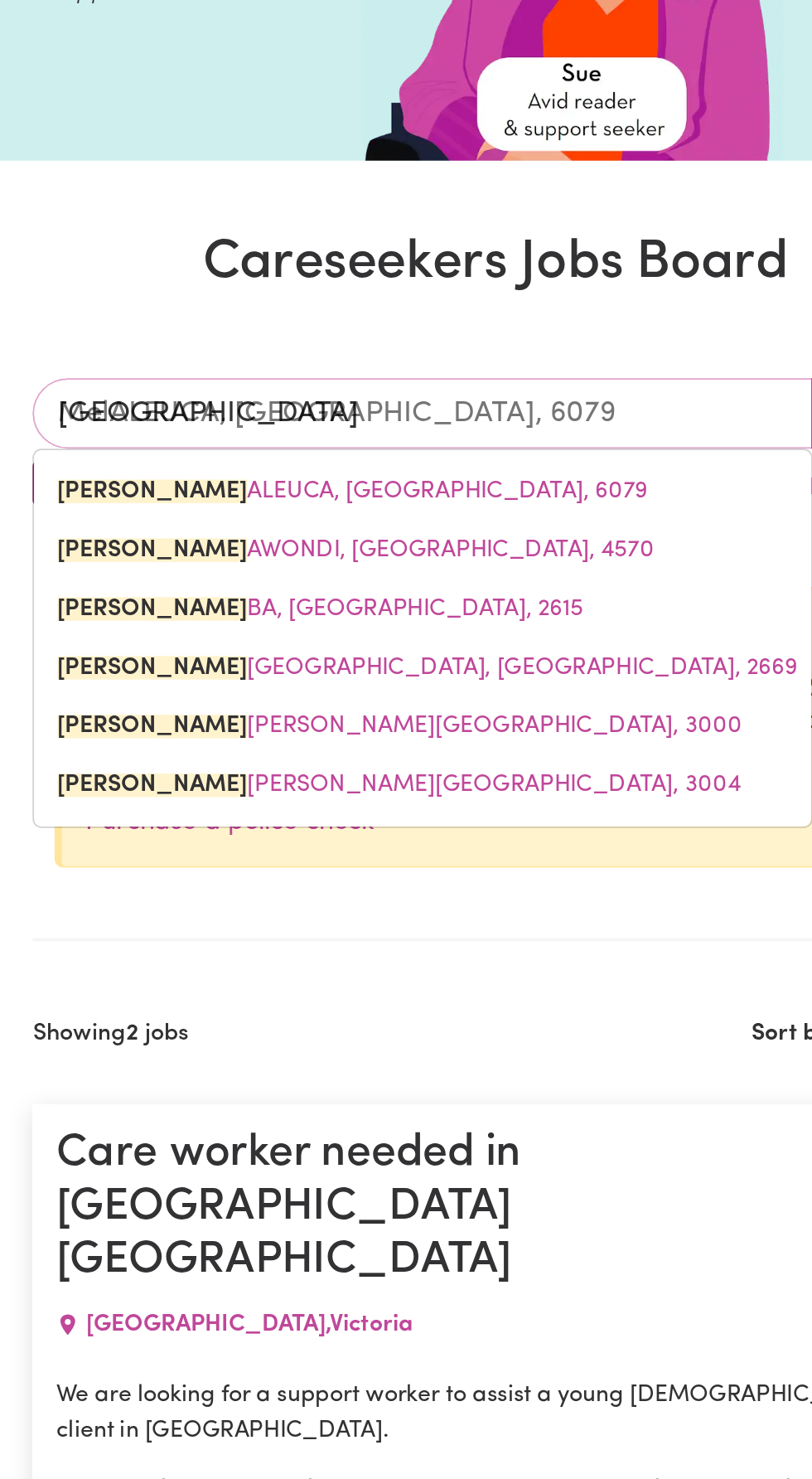
type input "[GEOGRAPHIC_DATA]"
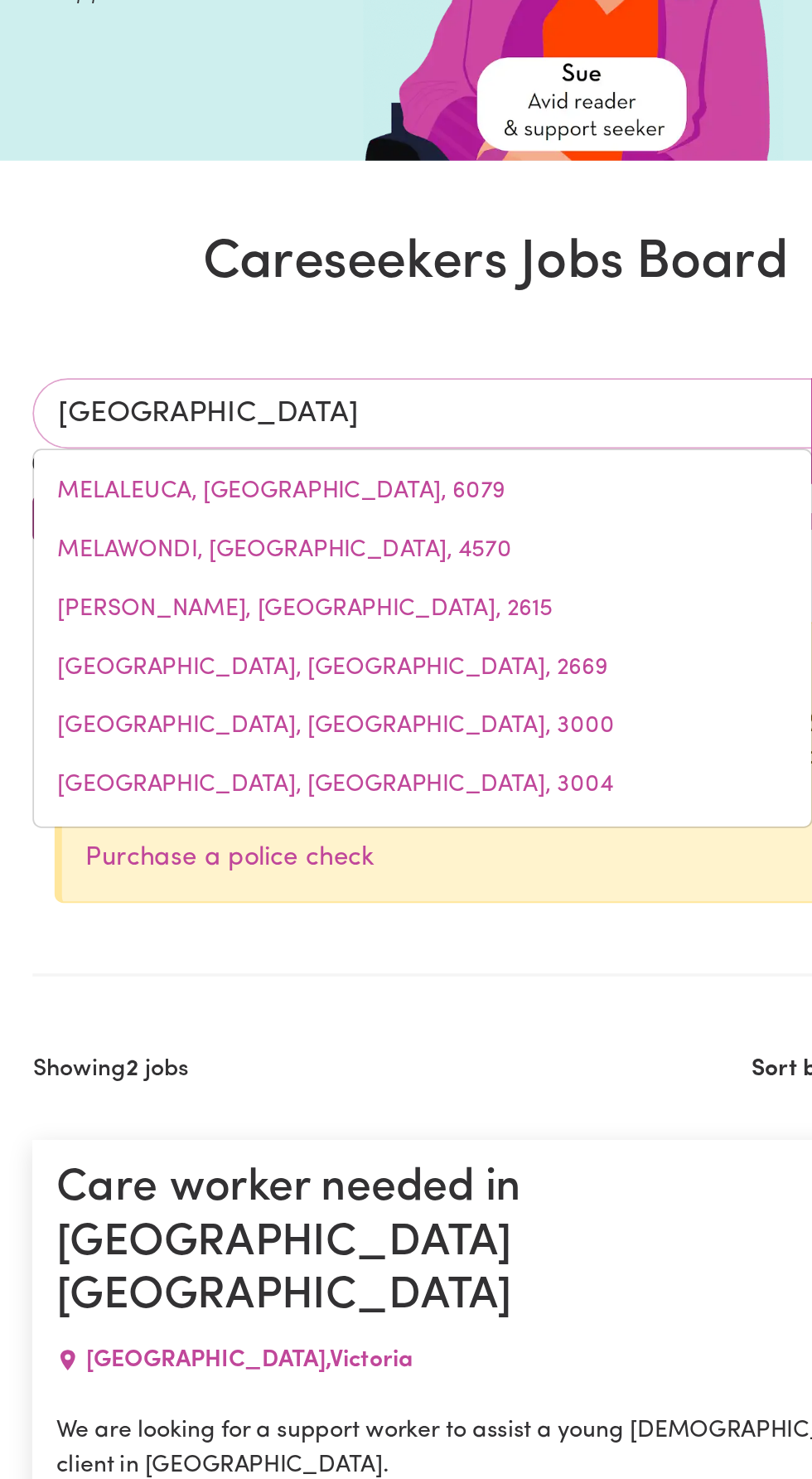
type input "[GEOGRAPHIC_DATA], [GEOGRAPHIC_DATA], 3045"
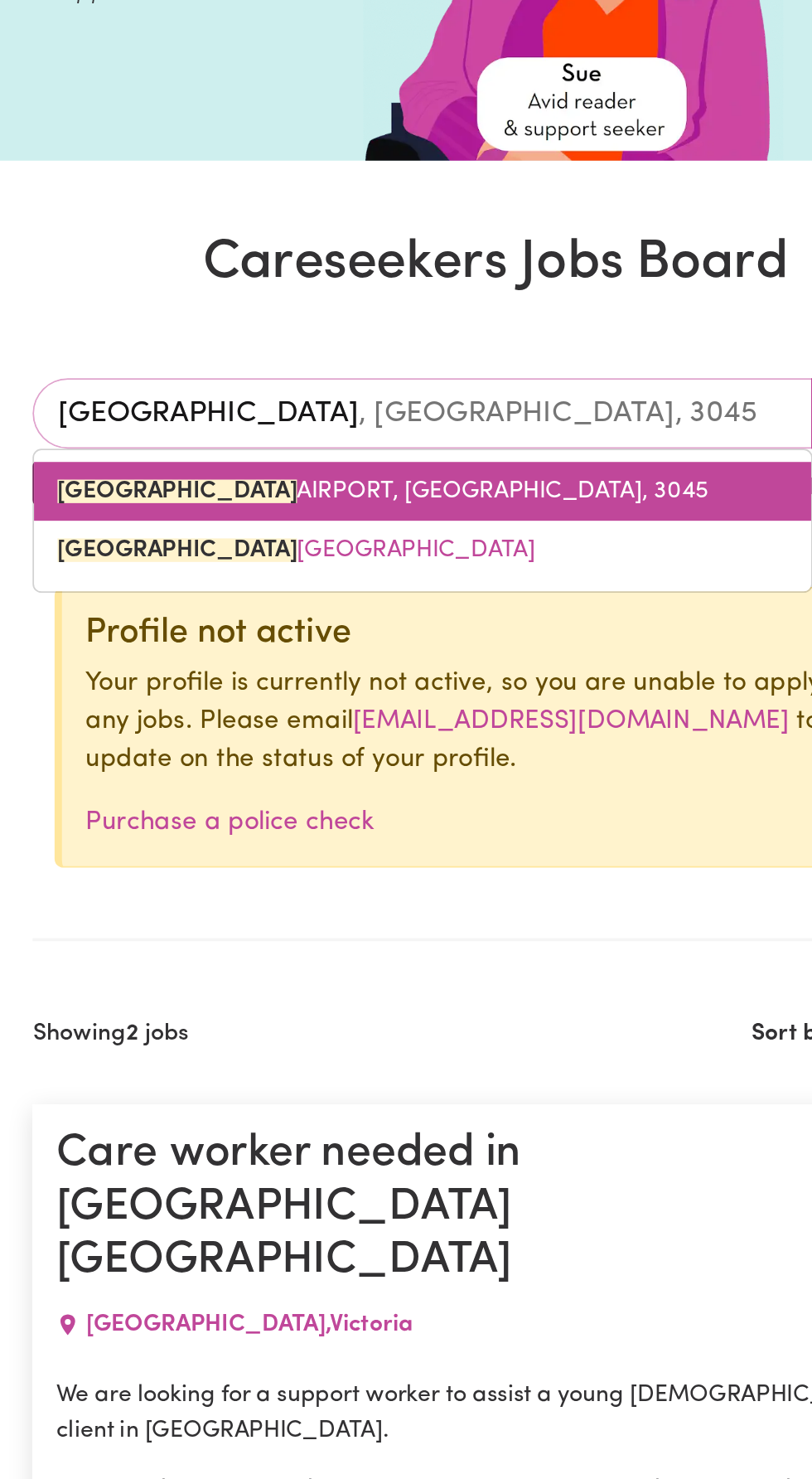
click at [254, 513] on span "[GEOGRAPHIC_DATA], [GEOGRAPHIC_DATA], 3045" at bounding box center [343, 512] width 367 height 13
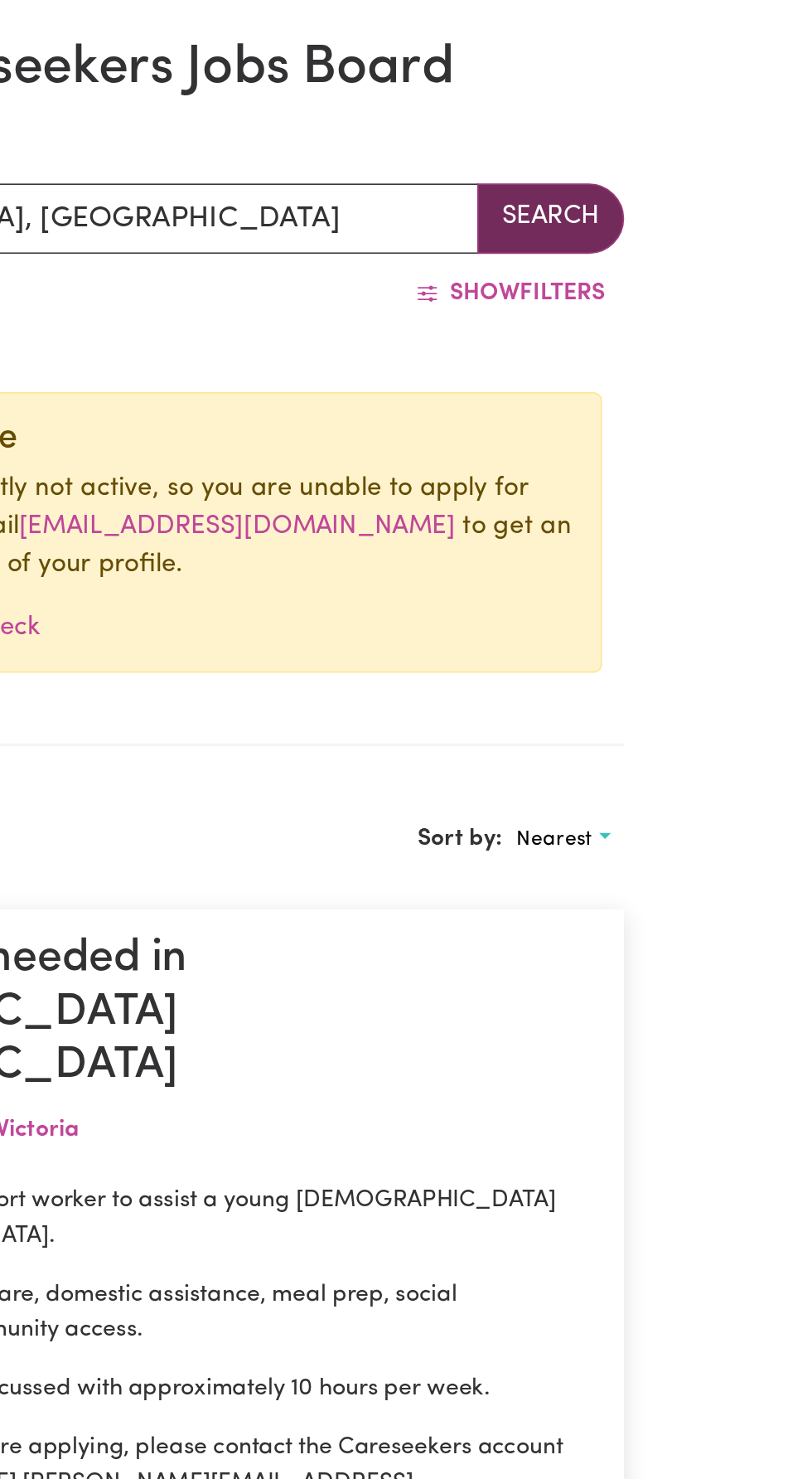
click at [628, 475] on button "Search" at bounding box center [625, 469] width 83 height 39
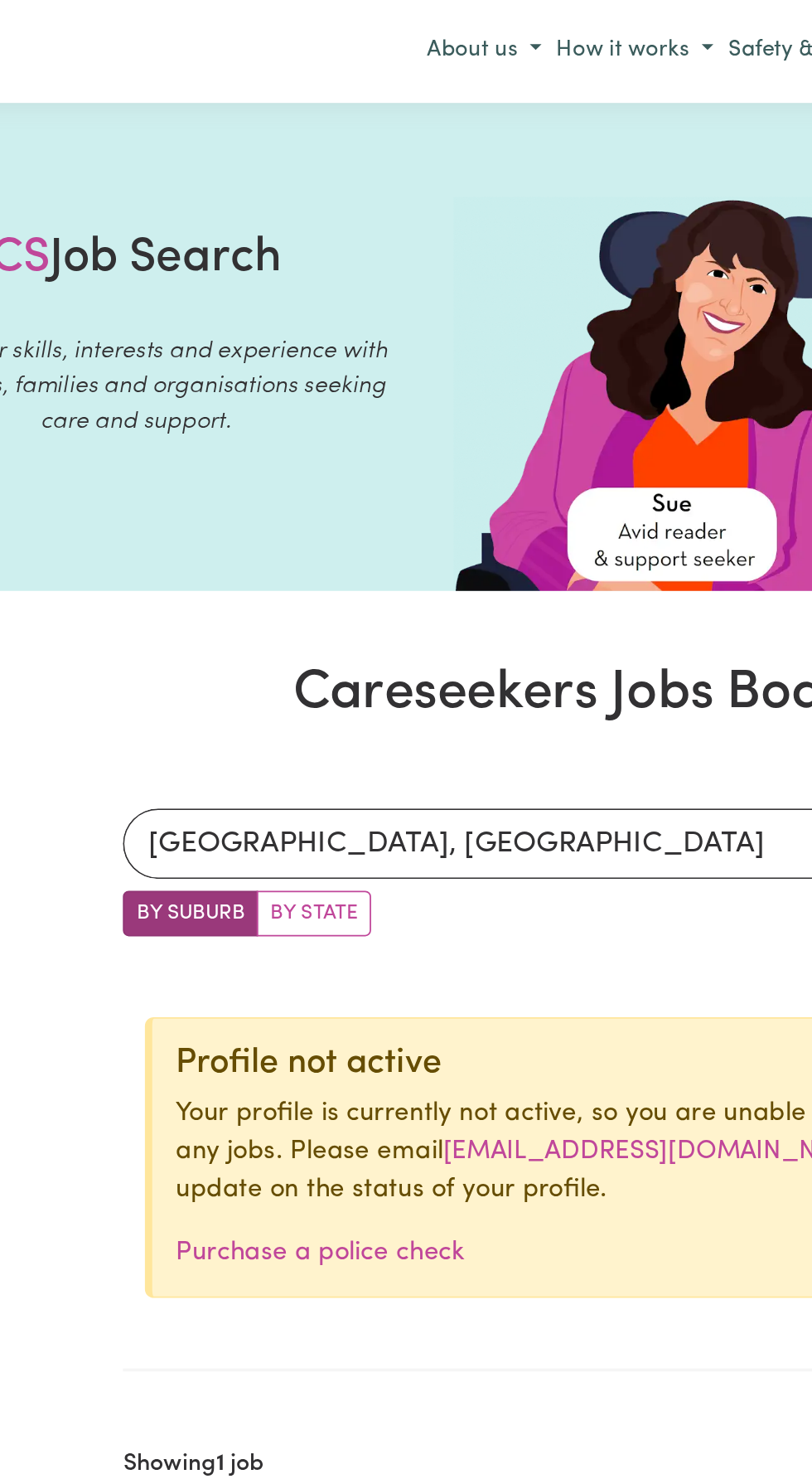
click at [251, 502] on label "By State" at bounding box center [253, 515] width 65 height 26
click at [156, 502] on input "By State" at bounding box center [150, 507] width 11 height 11
radio input "true"
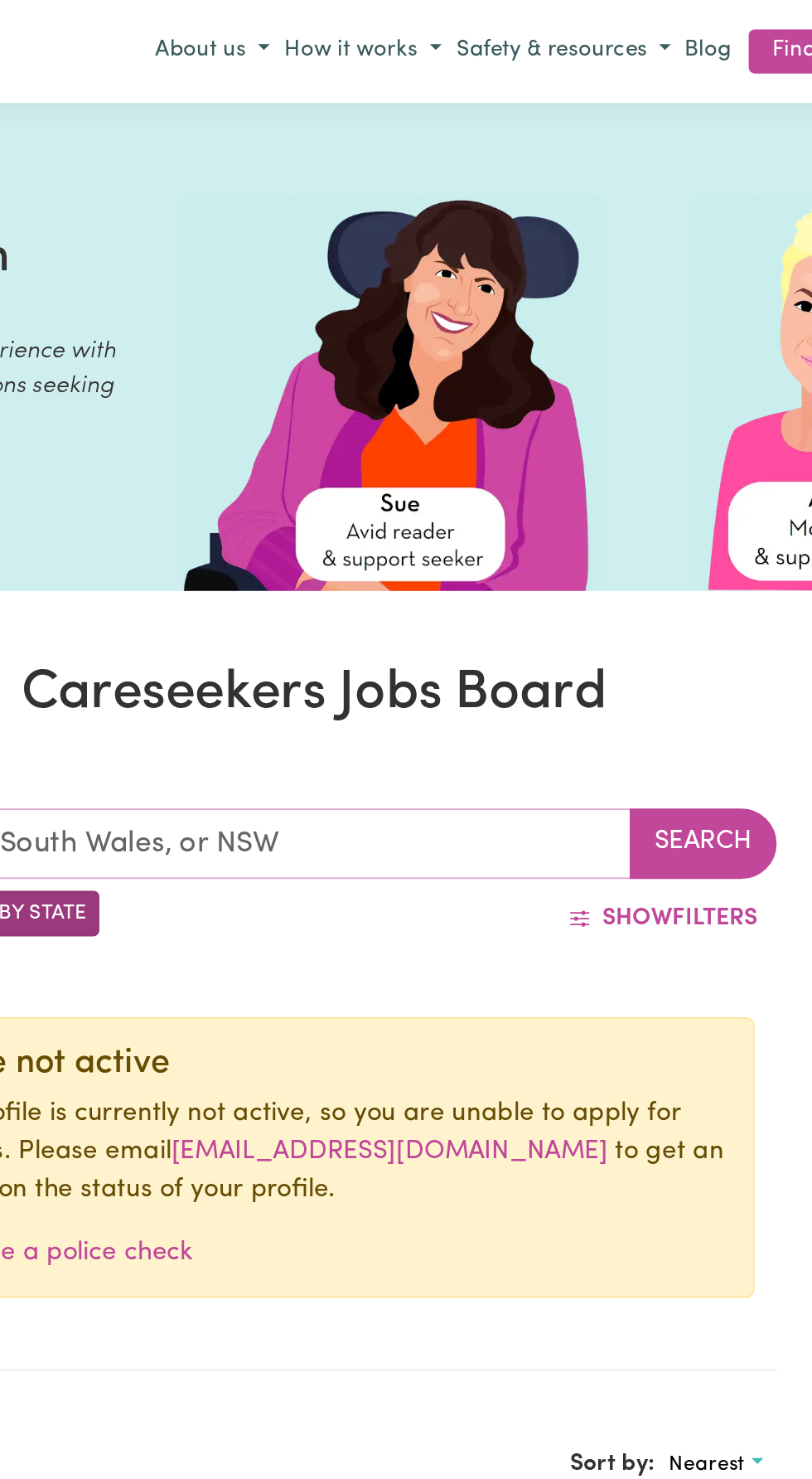
click at [433, 472] on input "text" at bounding box center [364, 476] width 439 height 39
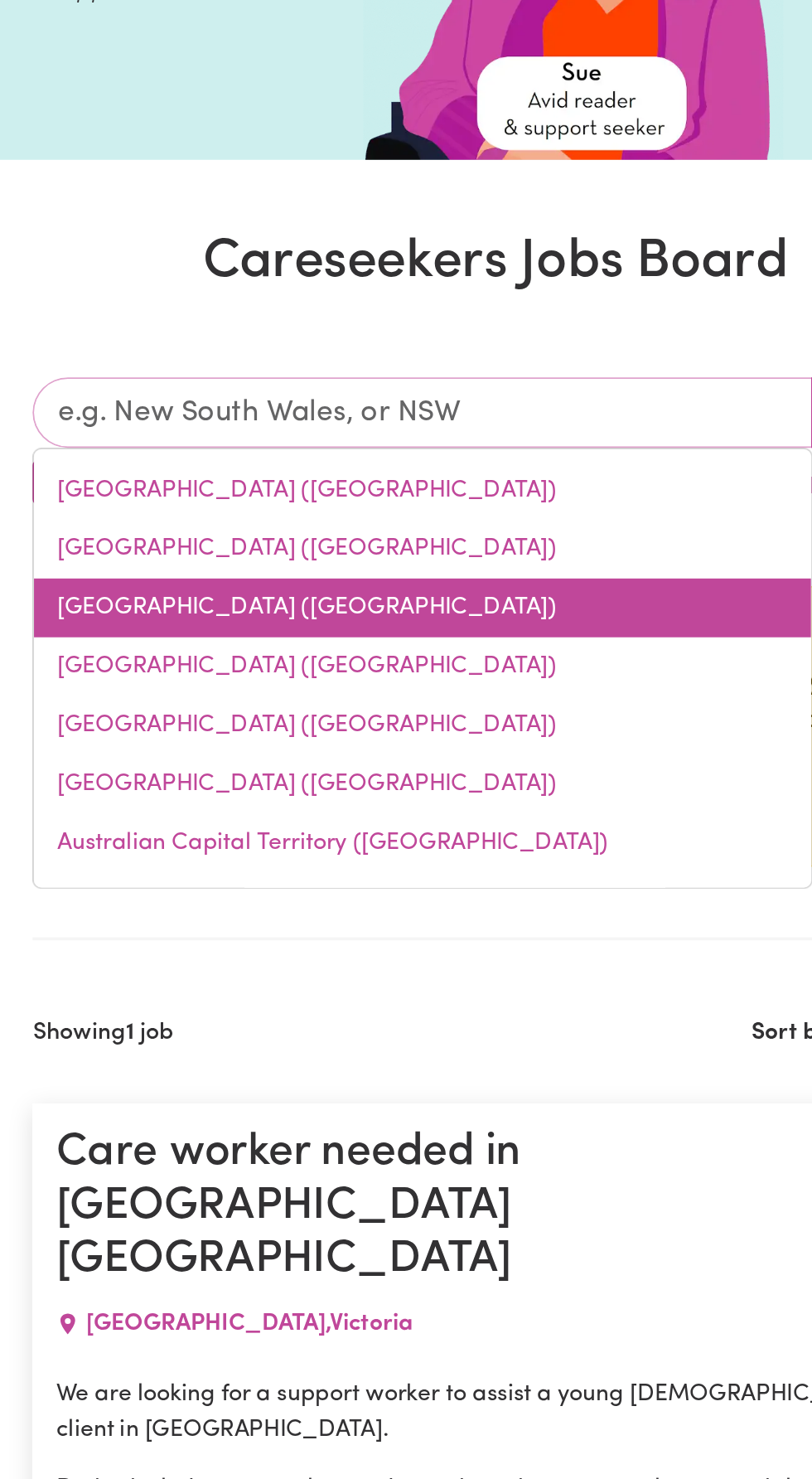
click at [205, 584] on link "[GEOGRAPHIC_DATA] ([GEOGRAPHIC_DATA])" at bounding box center [364, 586] width 438 height 33
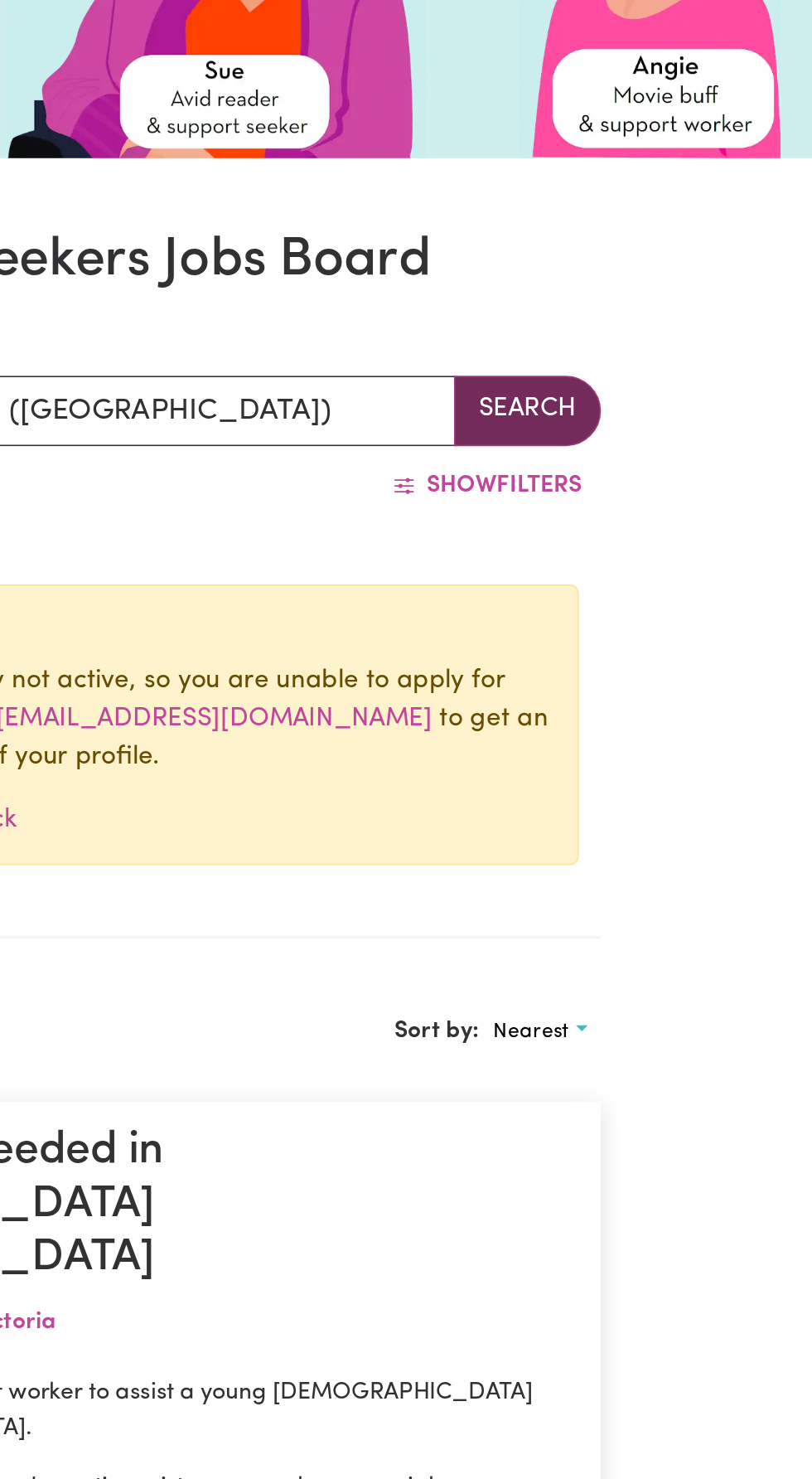
click at [619, 477] on button "Search" at bounding box center [625, 476] width 83 height 39
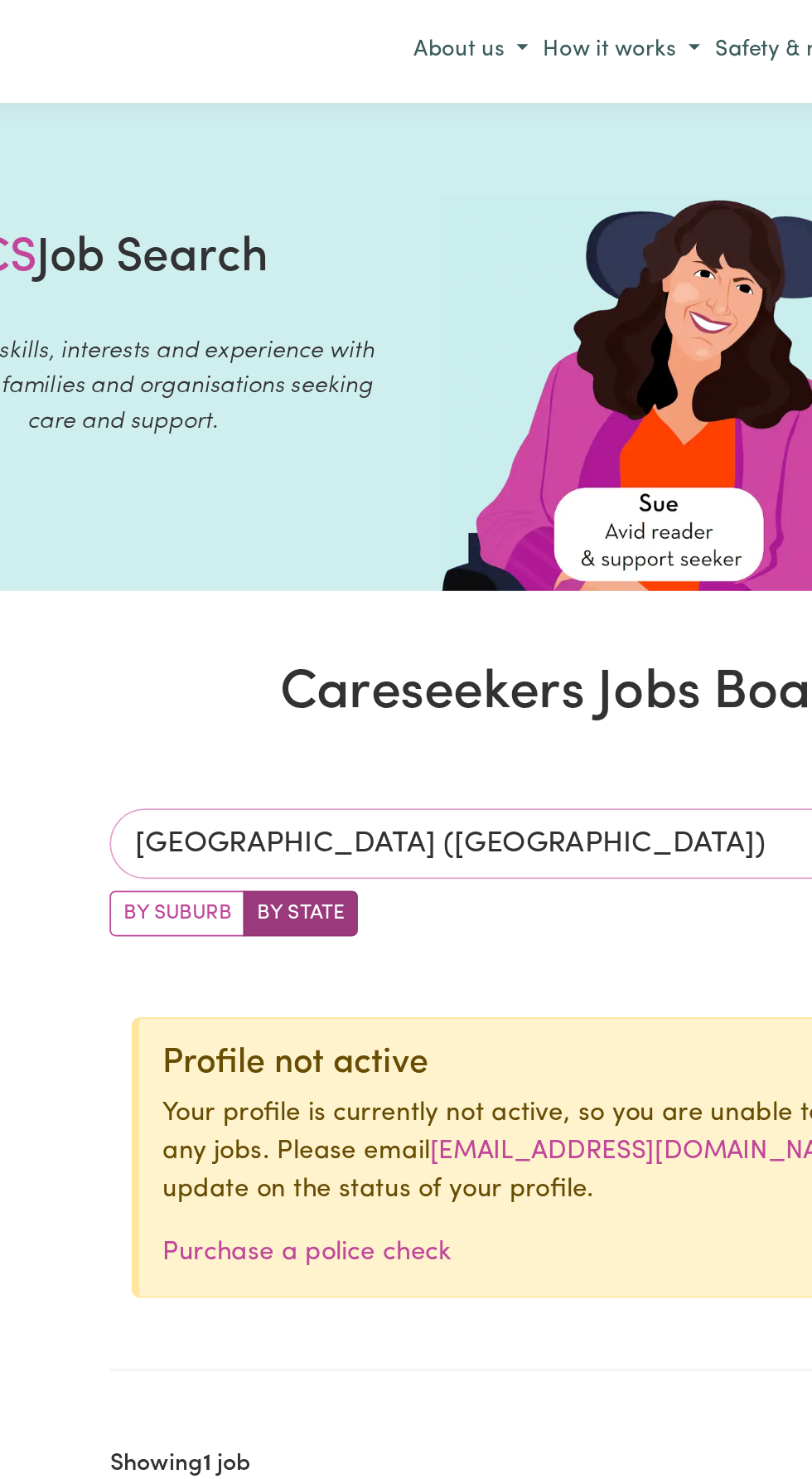
click at [303, 482] on input "[GEOGRAPHIC_DATA] ([GEOGRAPHIC_DATA])" at bounding box center [364, 476] width 439 height 39
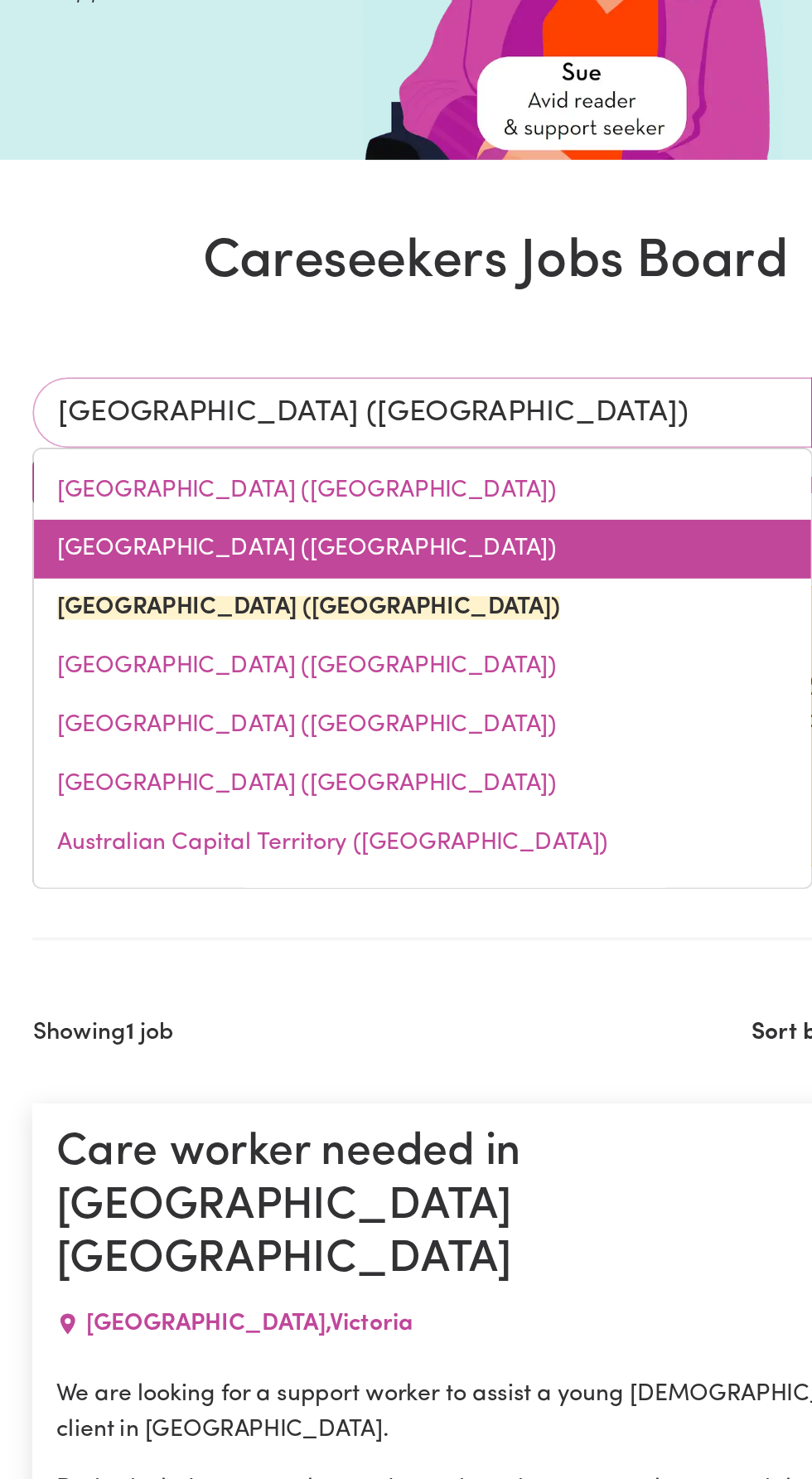
click at [202, 553] on link "[GEOGRAPHIC_DATA] ([GEOGRAPHIC_DATA])" at bounding box center [364, 553] width 438 height 33
type input "[GEOGRAPHIC_DATA] ([GEOGRAPHIC_DATA])"
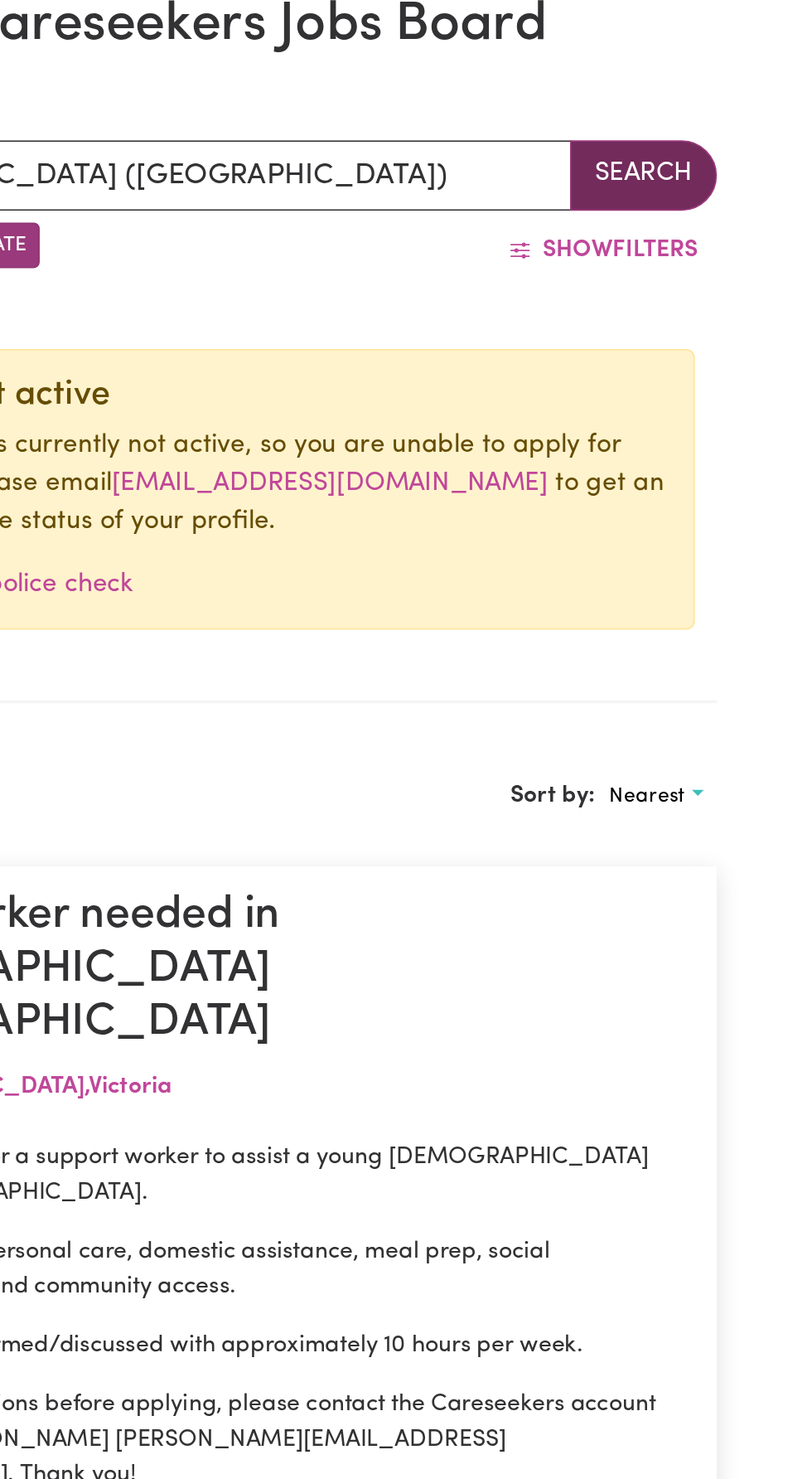
click at [620, 484] on button "Search" at bounding box center [625, 476] width 83 height 39
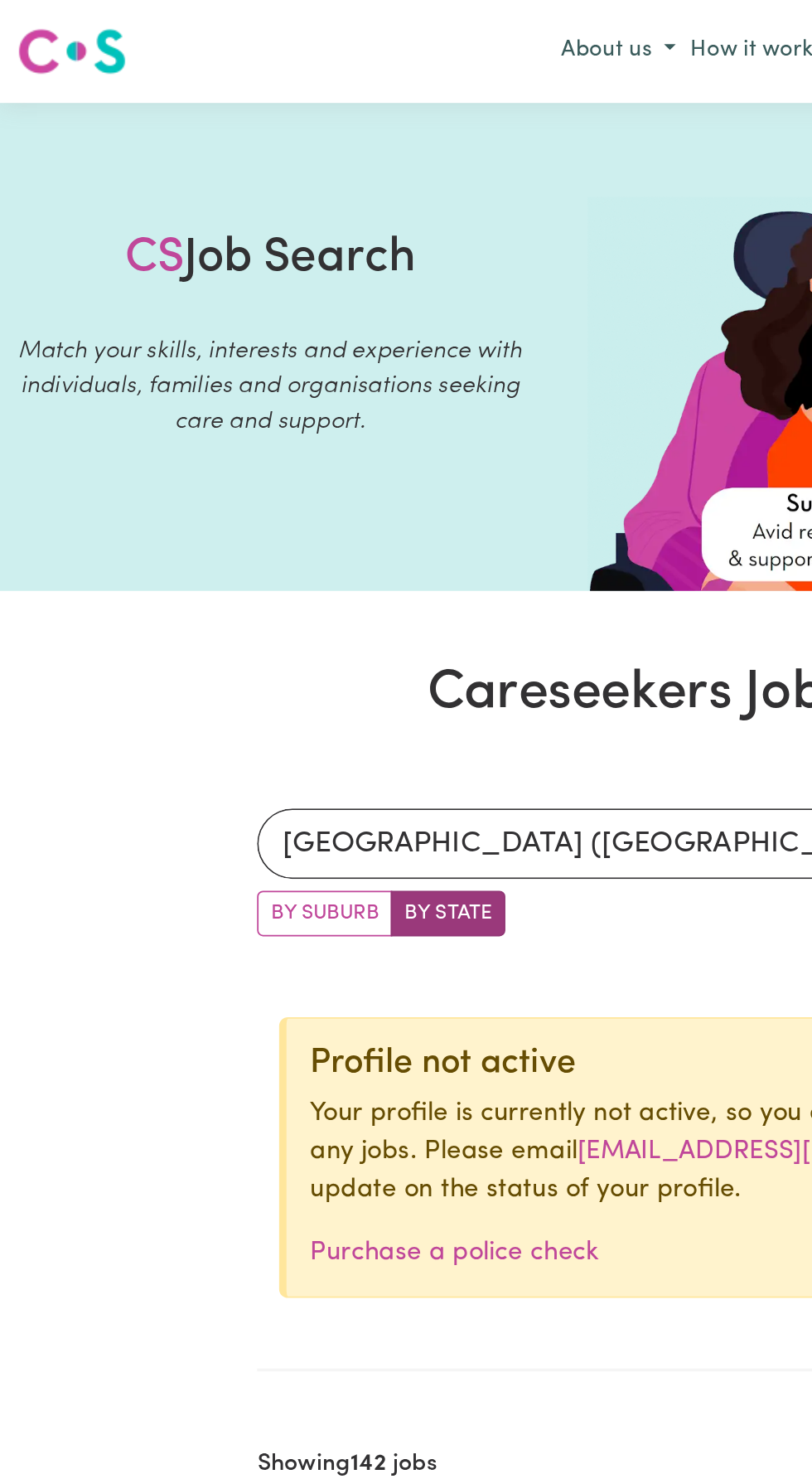
click at [155, 503] on label "By Suburb" at bounding box center [182, 515] width 76 height 26
click at [155, 503] on input "By Suburb" at bounding box center [150, 507] width 11 height 11
radio input "true"
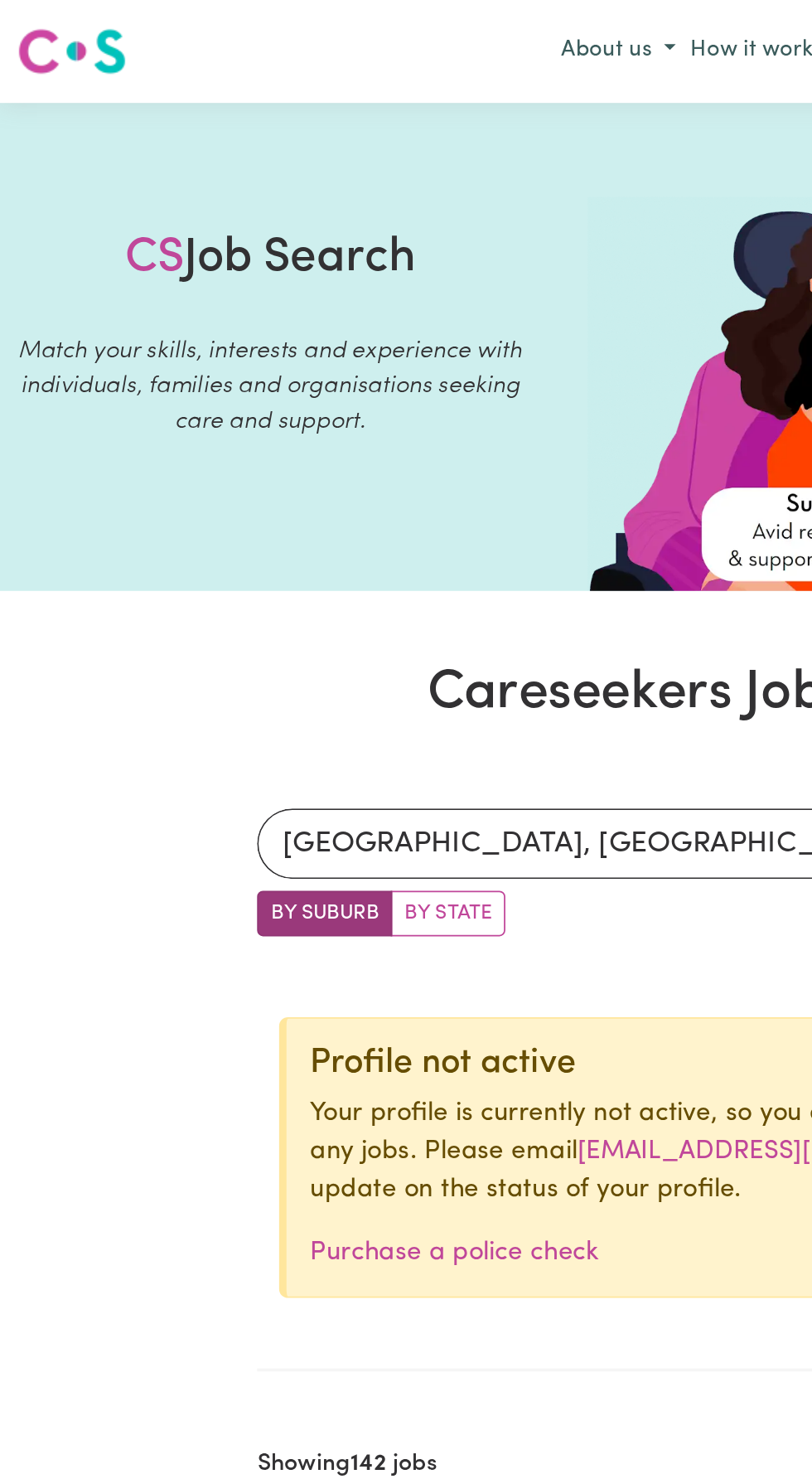
click at [181, 526] on label "By Suburb" at bounding box center [182, 515] width 76 height 26
click at [156, 513] on input "By Suburb" at bounding box center [150, 507] width 11 height 11
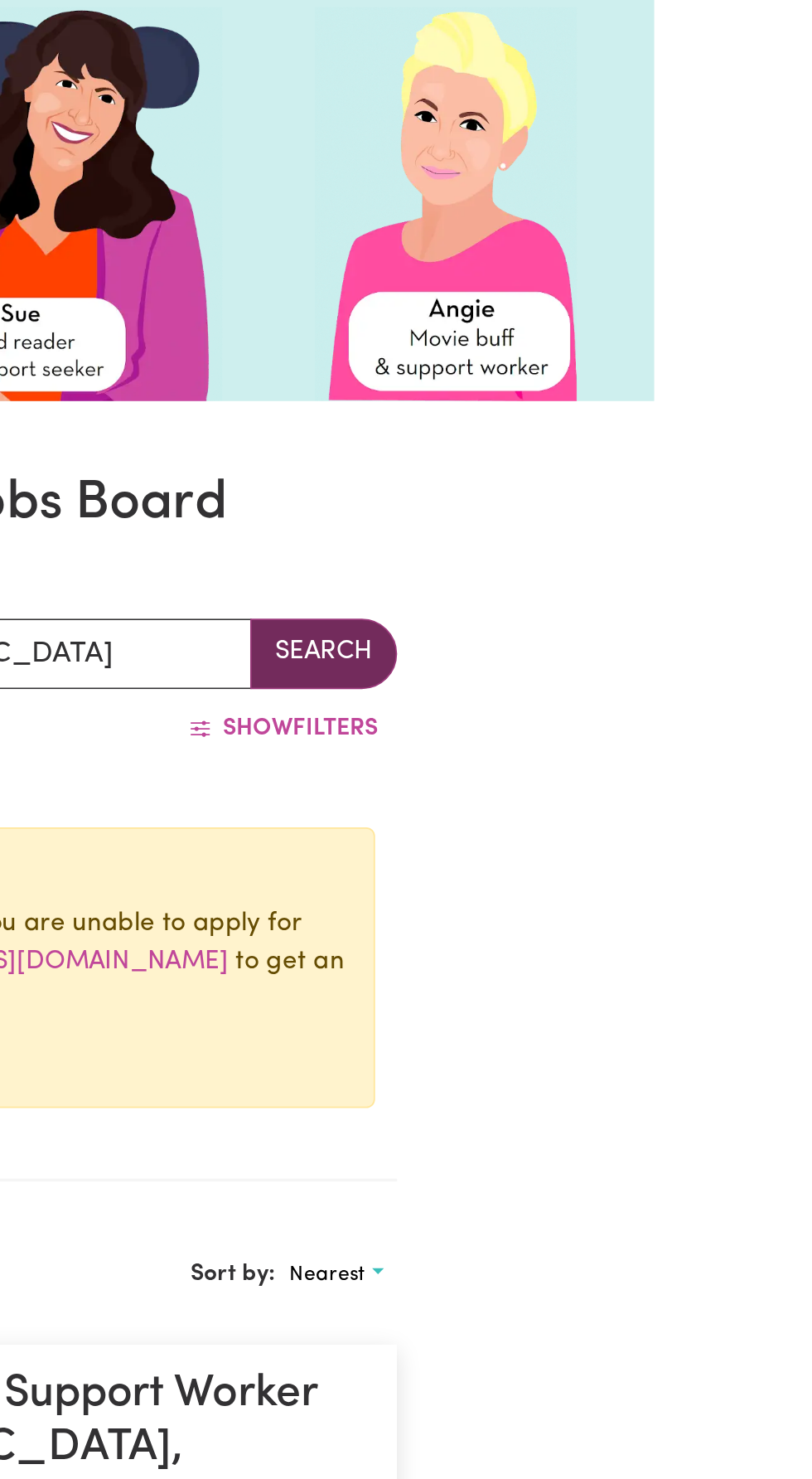
click at [619, 469] on button "Search" at bounding box center [625, 476] width 83 height 39
click at [626, 461] on button "Search" at bounding box center [625, 476] width 83 height 39
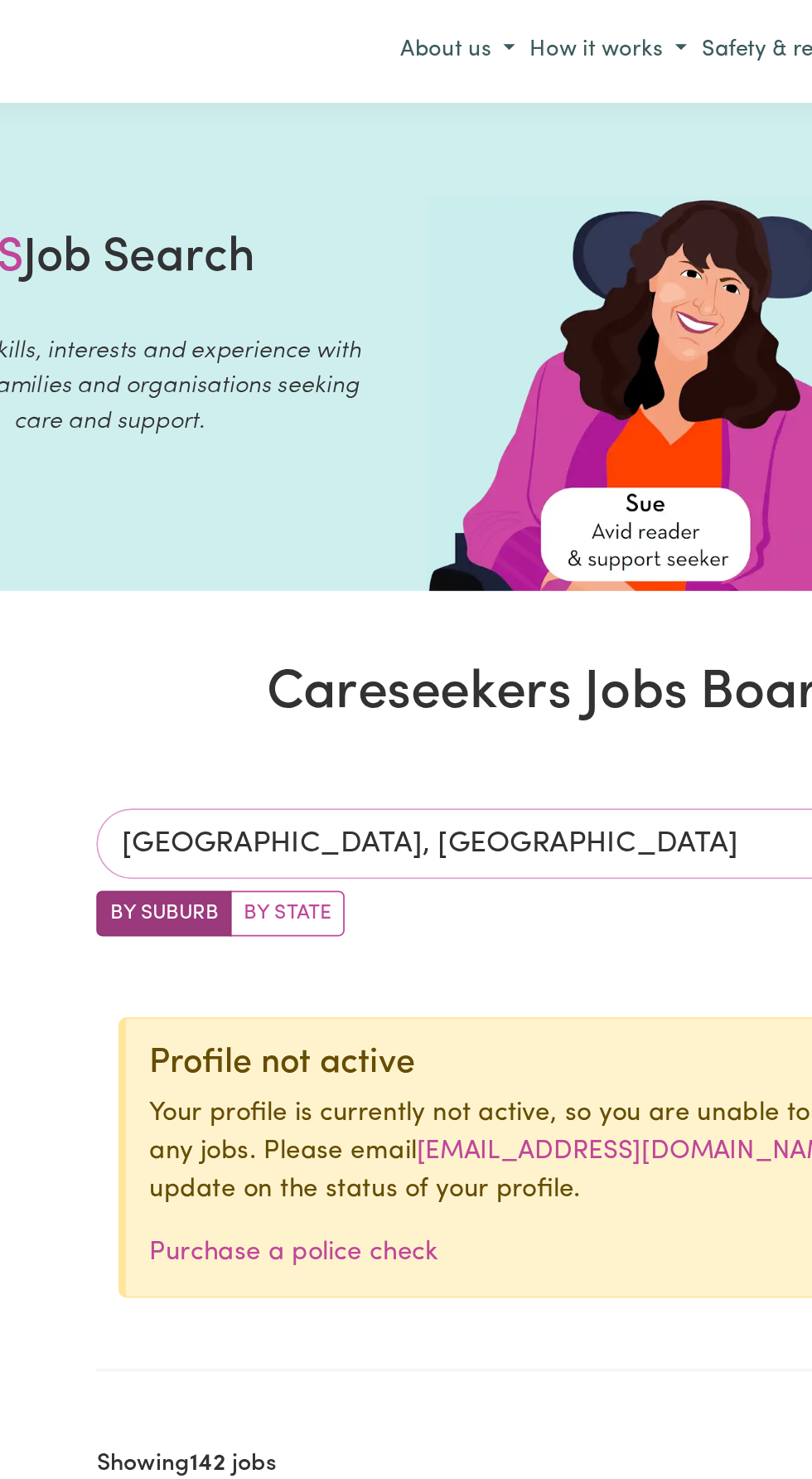
click at [407, 480] on input "[GEOGRAPHIC_DATA], [GEOGRAPHIC_DATA]" at bounding box center [364, 476] width 439 height 39
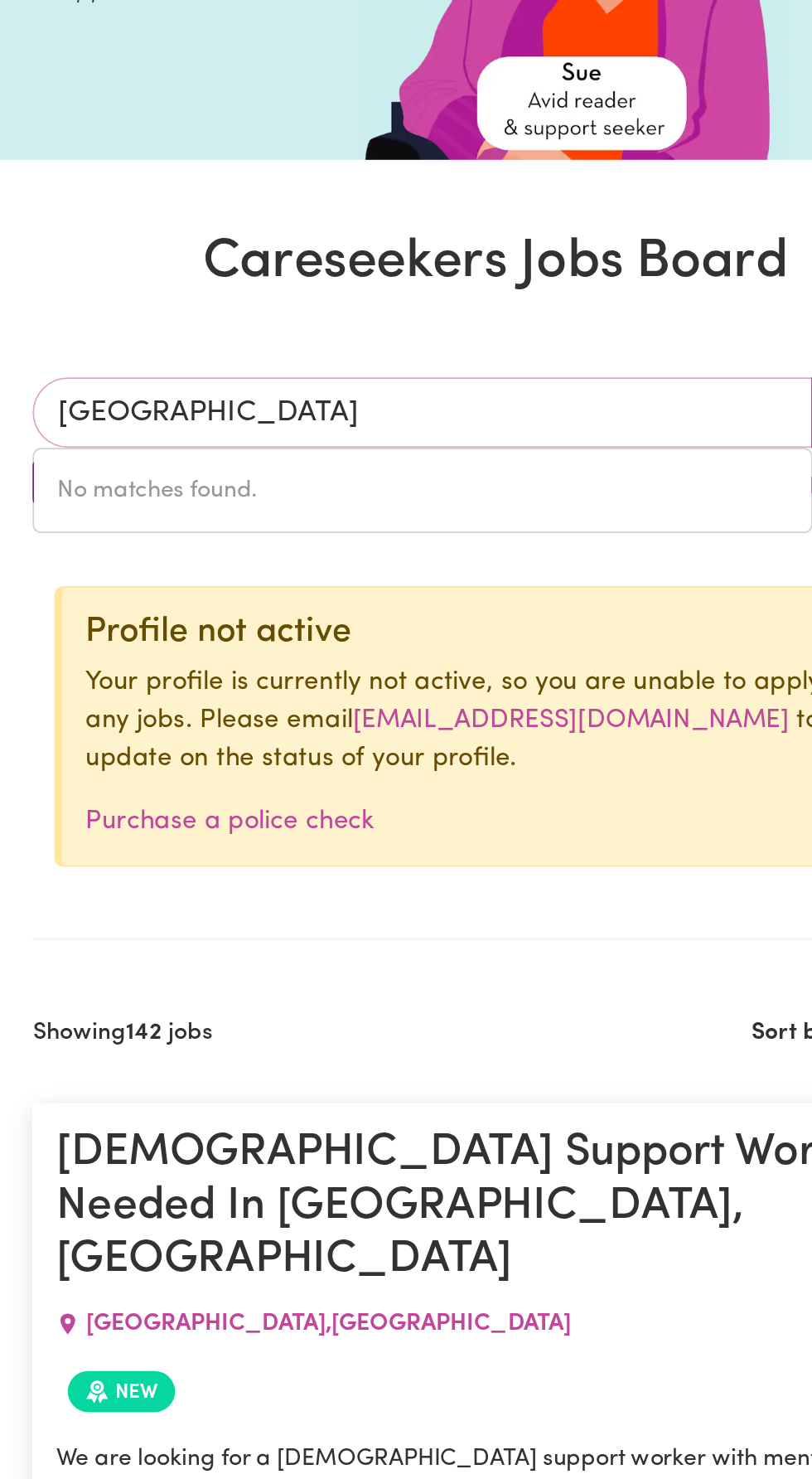
type input "[GEOGRAPHIC_DATA]"
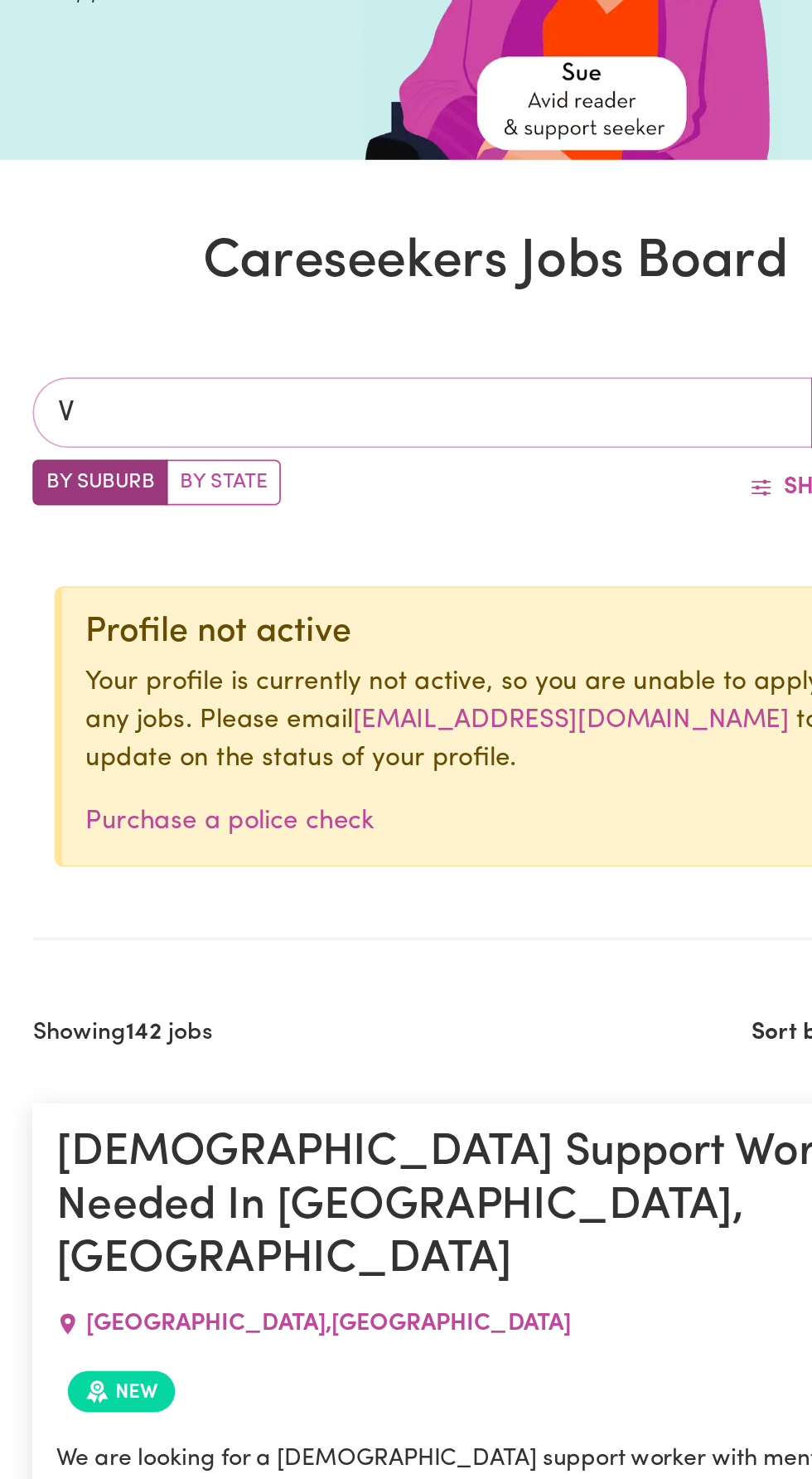
type input "Vi"
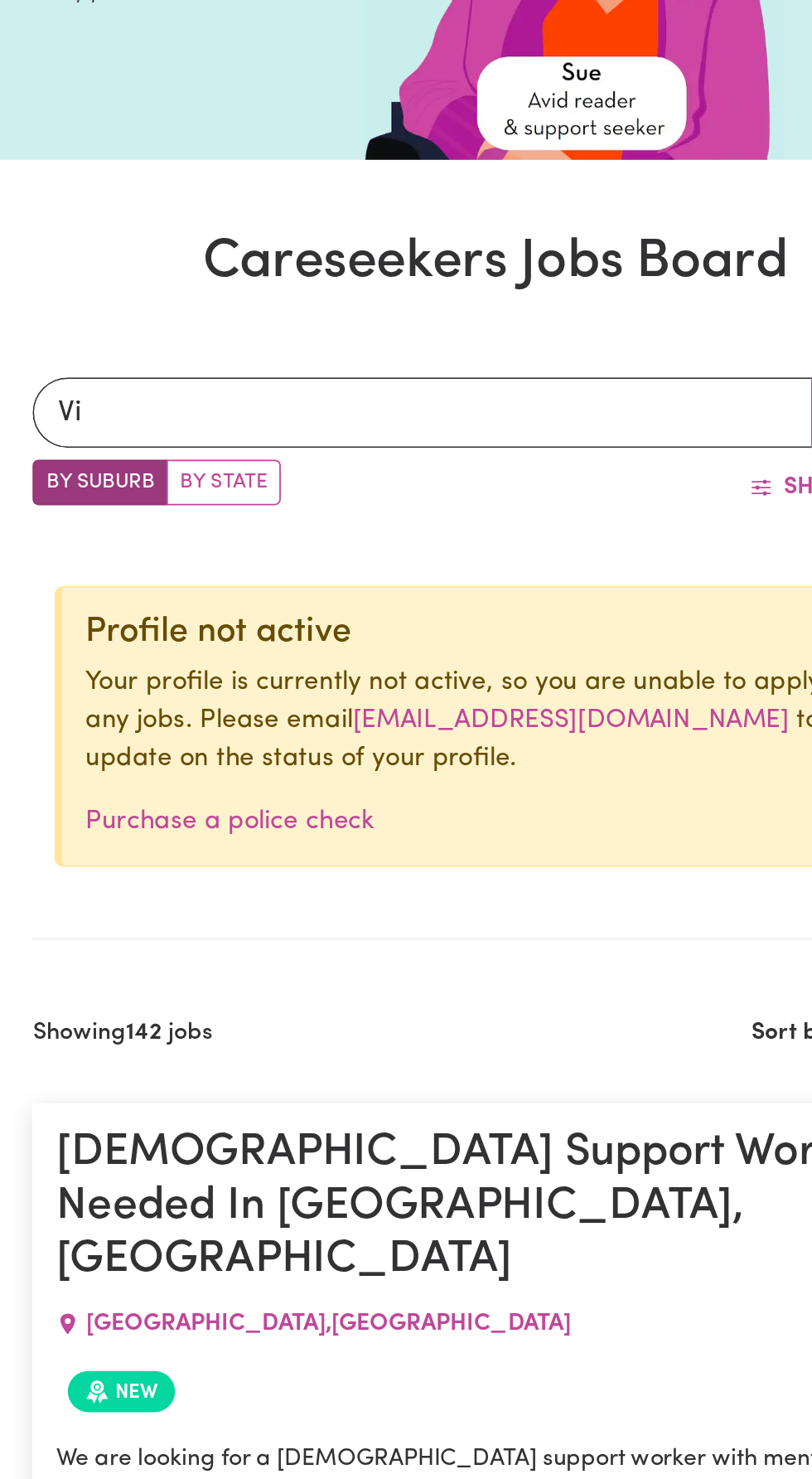
click at [249, 512] on label "By State" at bounding box center [253, 515] width 65 height 26
click at [156, 512] on input "By State" at bounding box center [150, 507] width 11 height 11
radio input "true"
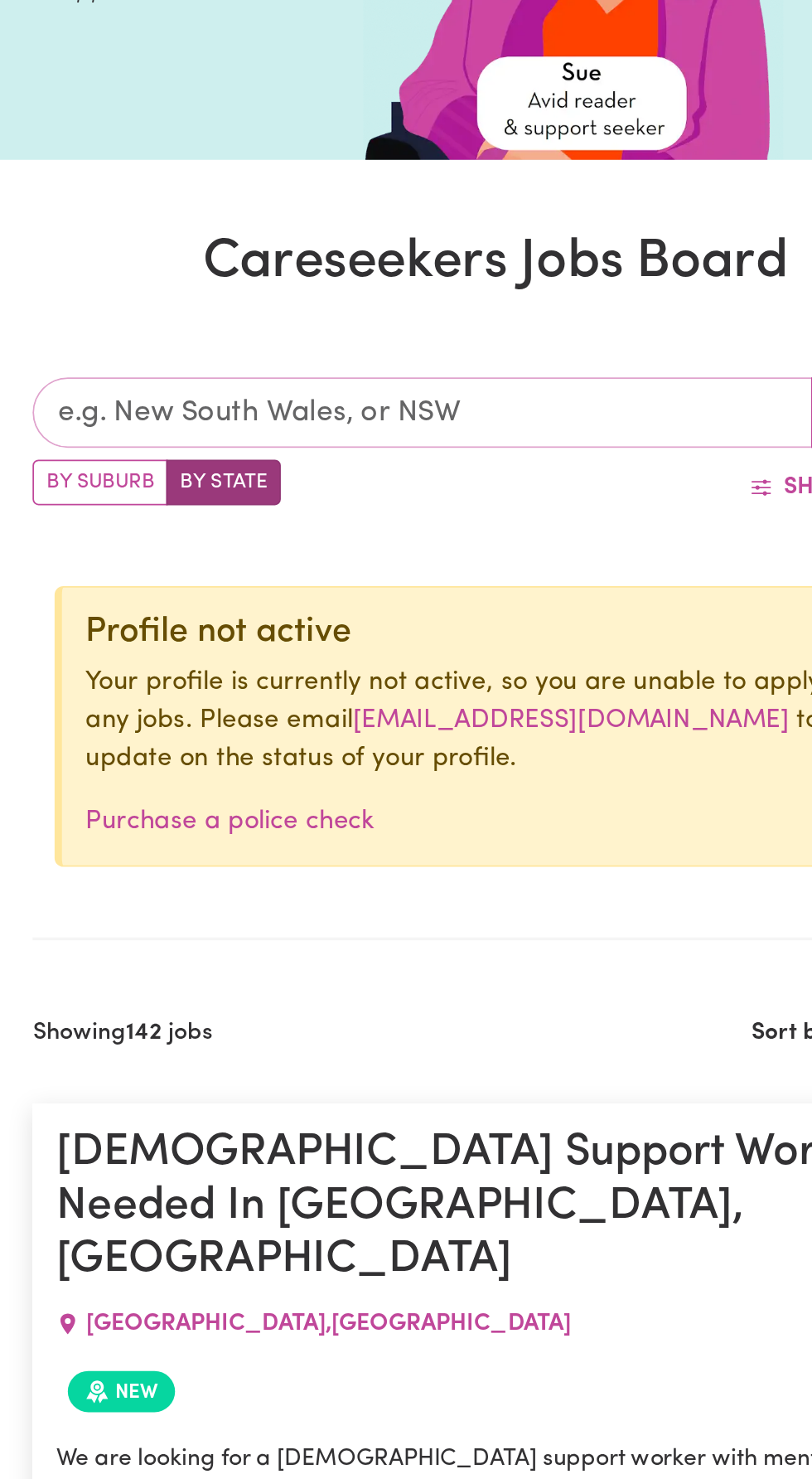
click at [403, 480] on input "text" at bounding box center [364, 476] width 439 height 39
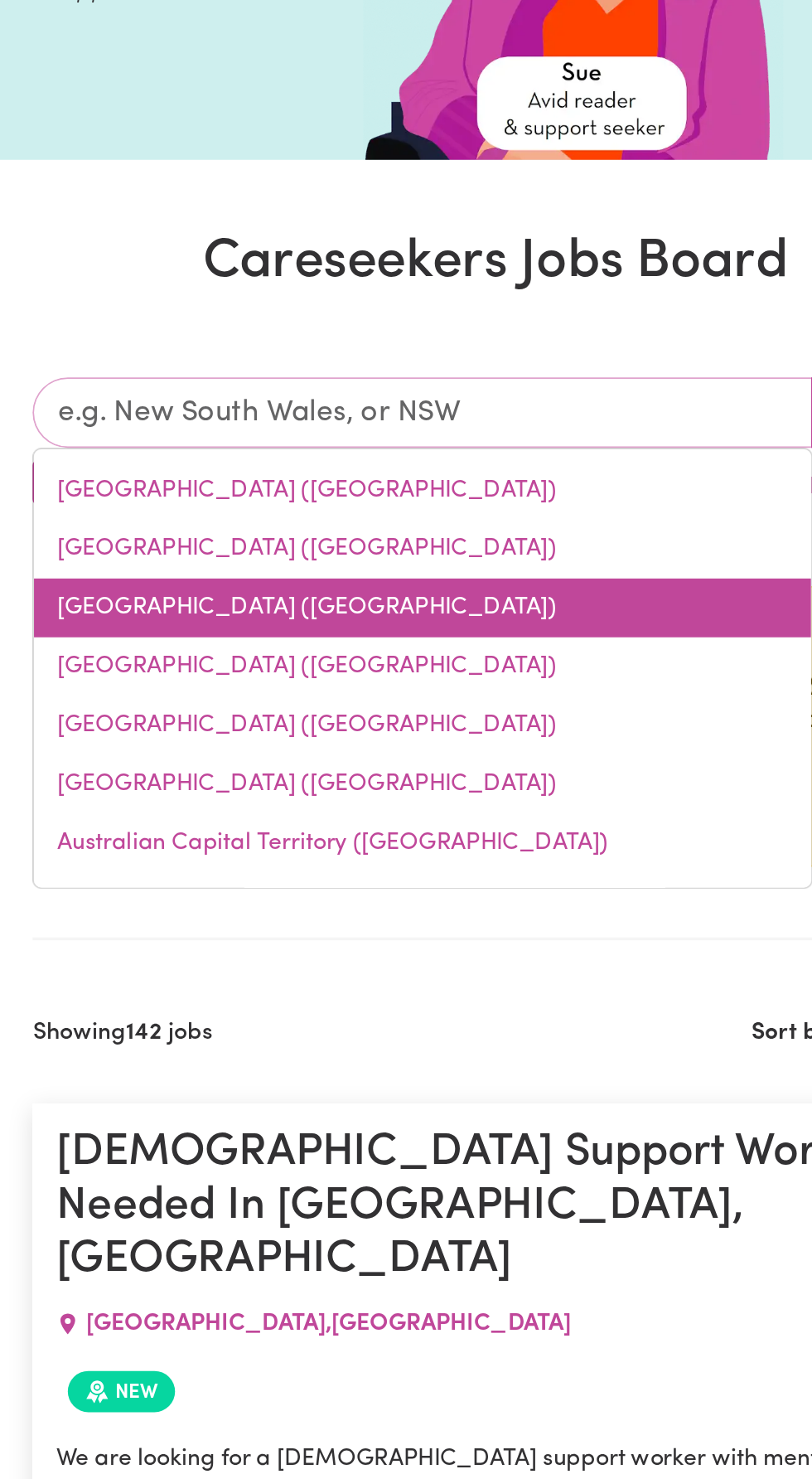
click at [203, 585] on link "[GEOGRAPHIC_DATA] ([GEOGRAPHIC_DATA])" at bounding box center [364, 586] width 438 height 33
type input "[GEOGRAPHIC_DATA] ([GEOGRAPHIC_DATA])"
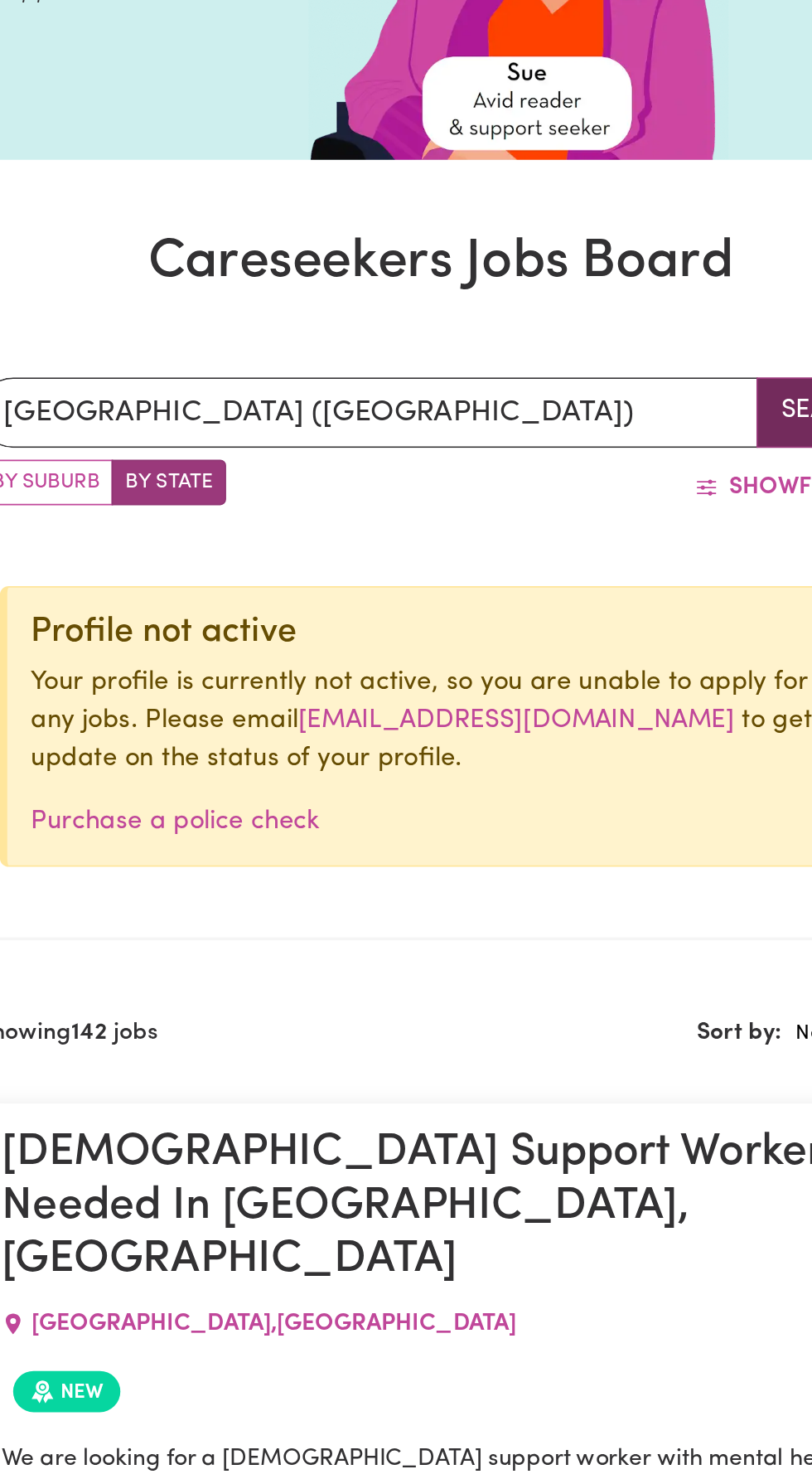
click at [585, 471] on button "Search" at bounding box center [625, 476] width 83 height 39
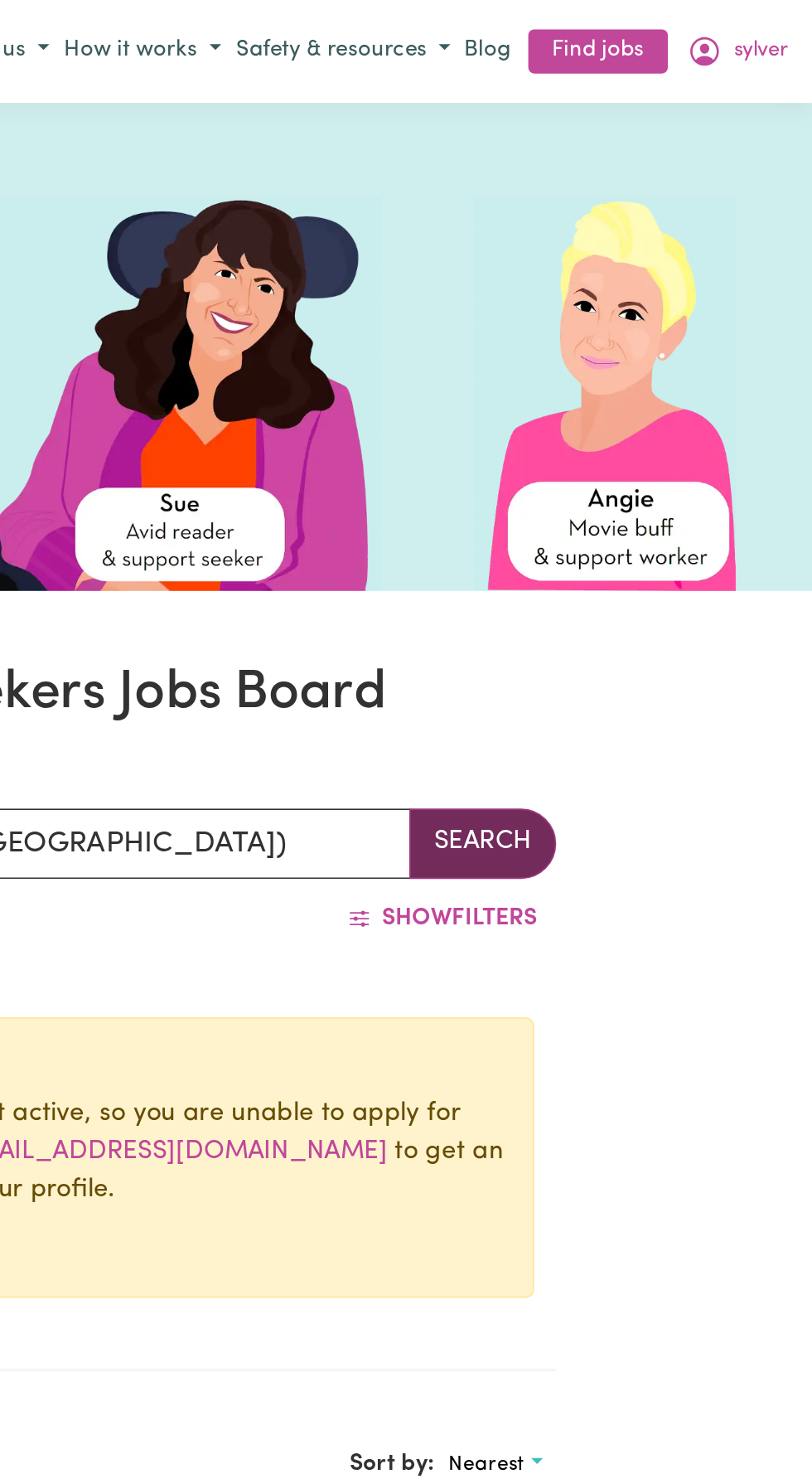
click at [687, 294] on img at bounding box center [695, 223] width 149 height 223
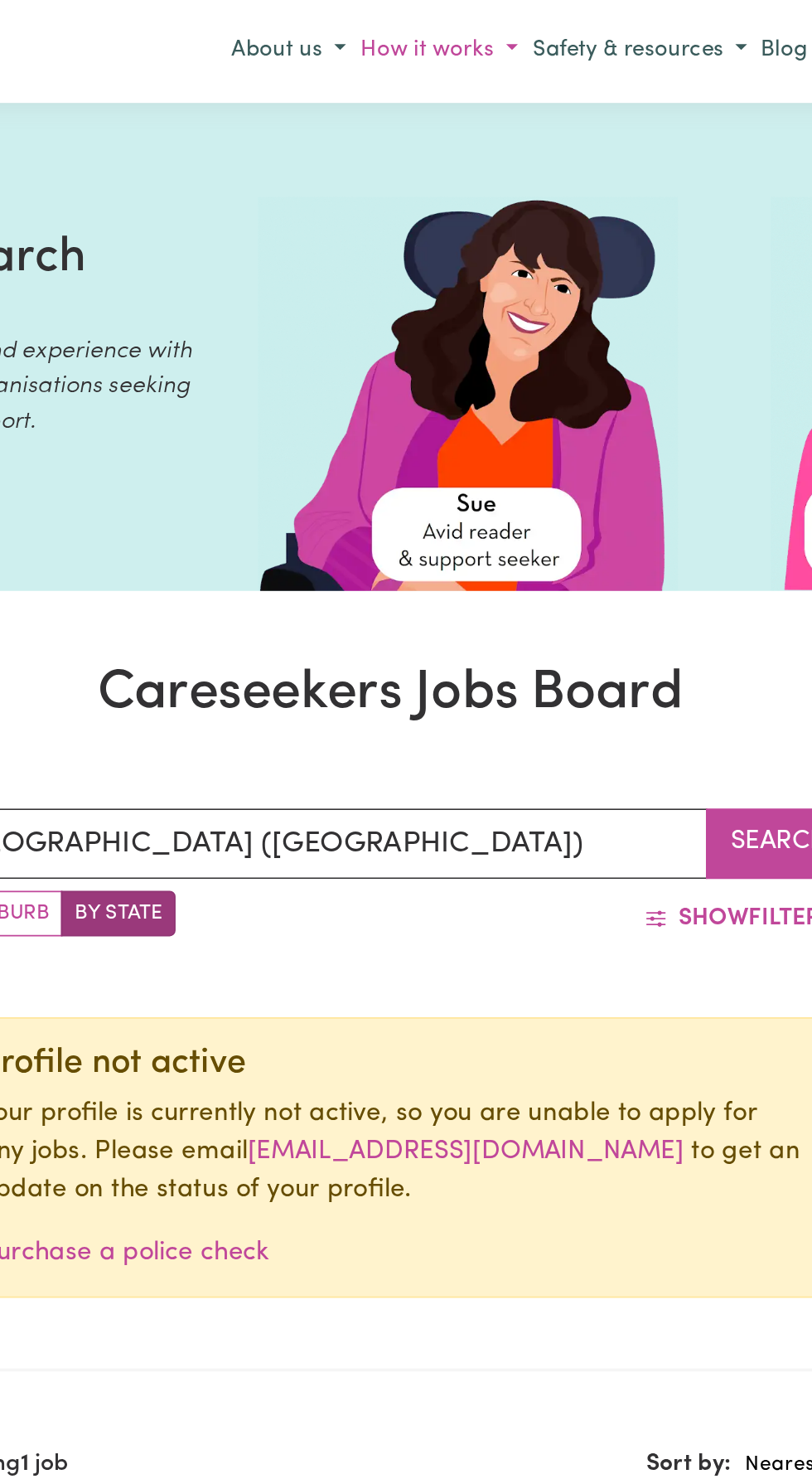
click at [408, 34] on button "How it works" at bounding box center [433, 30] width 96 height 28
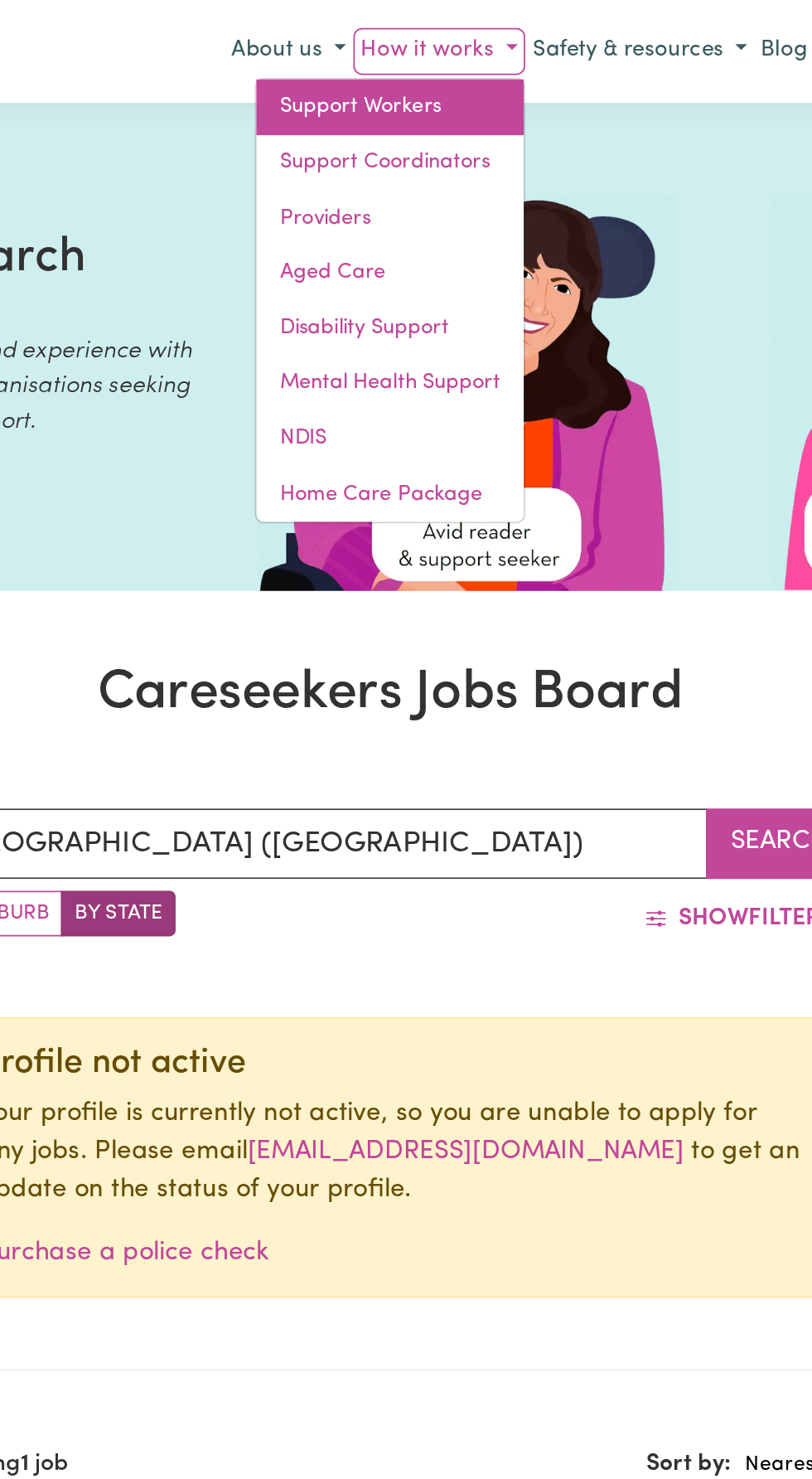
click at [378, 68] on link "Support Workers" at bounding box center [406, 60] width 151 height 32
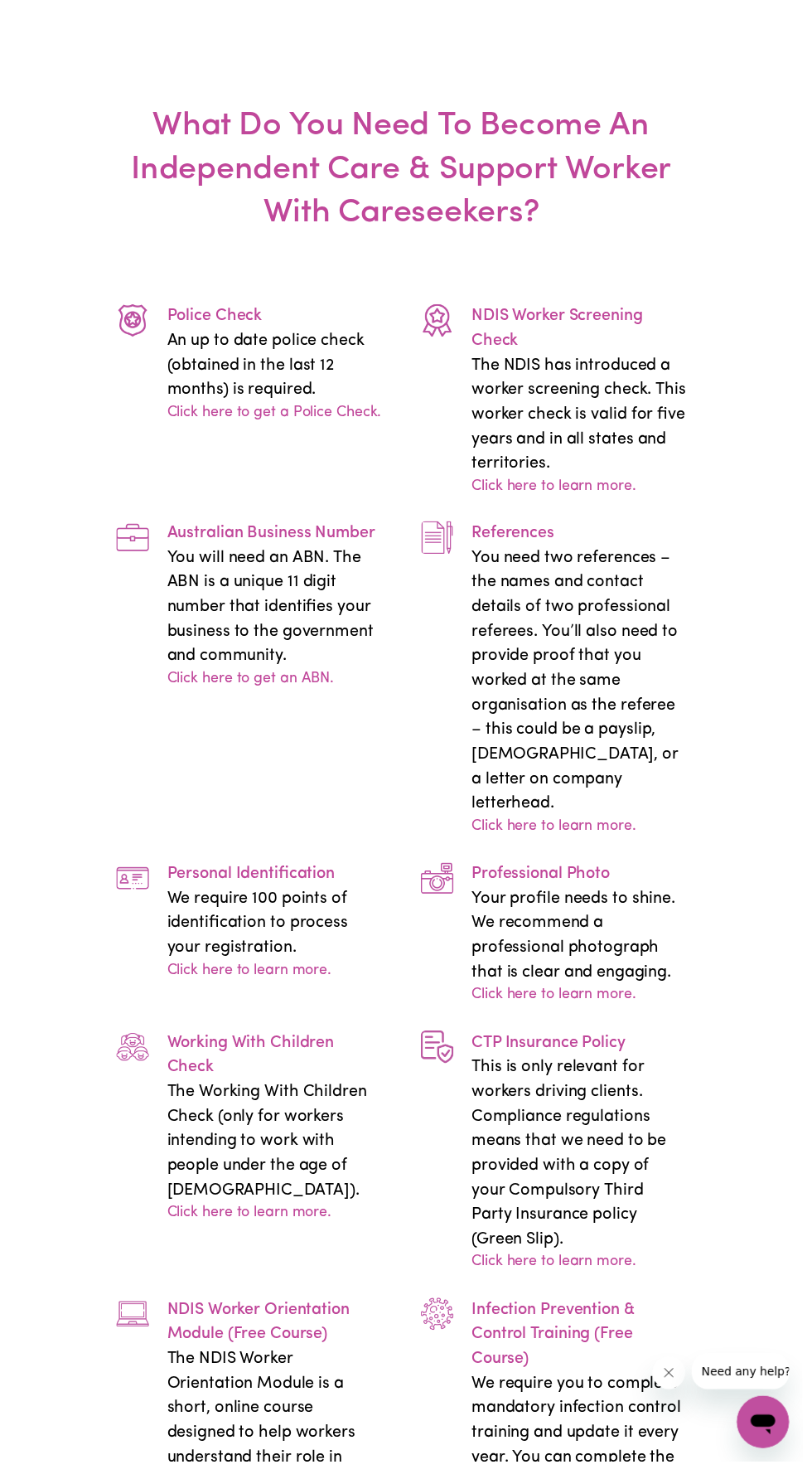
scroll to position [4171, 0]
